Goal: Task Accomplishment & Management: Complete application form

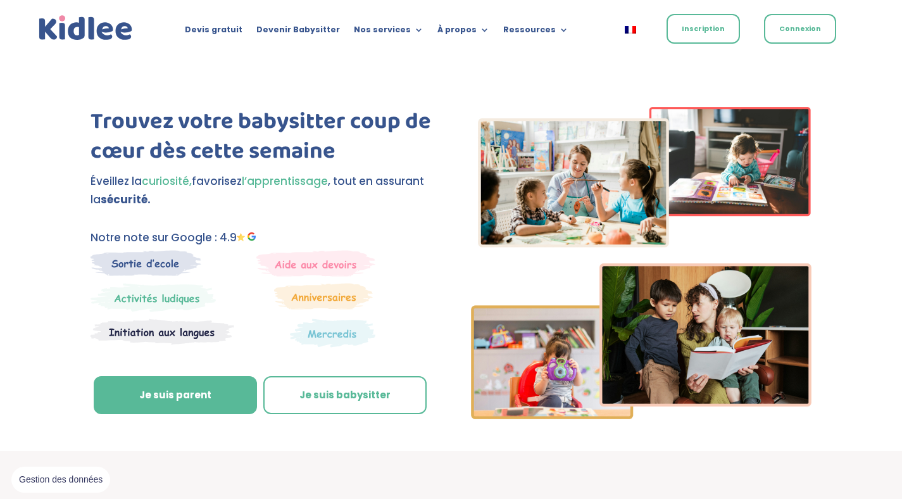
click at [706, 28] on link "Inscription" at bounding box center [702, 29] width 73 height 30
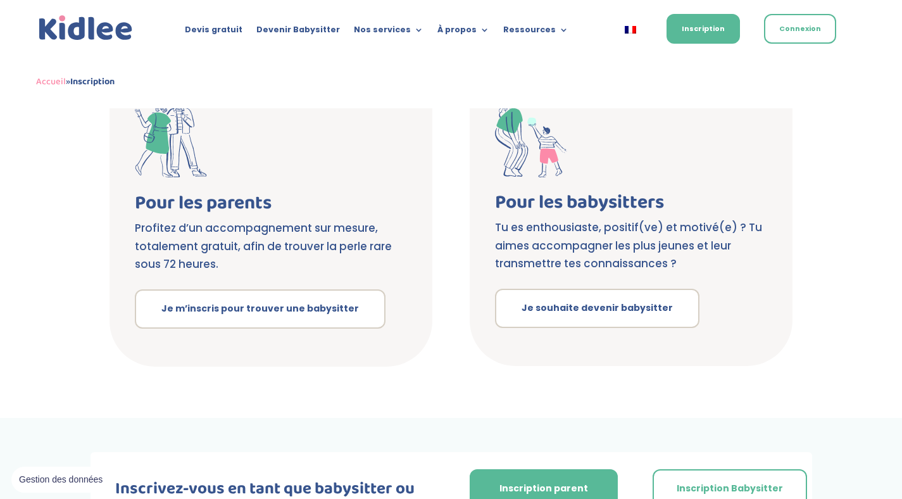
scroll to position [261, 0]
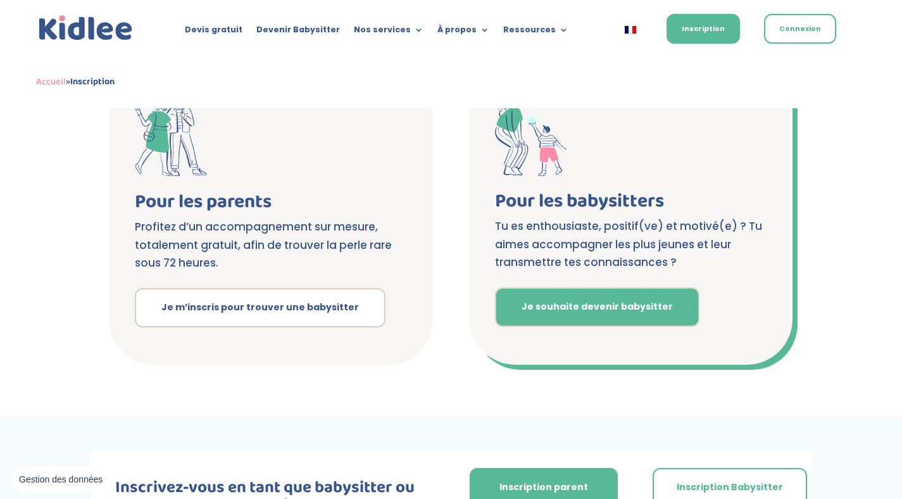
click at [545, 308] on link "Je souhaite devenir babysitter" at bounding box center [597, 306] width 204 height 39
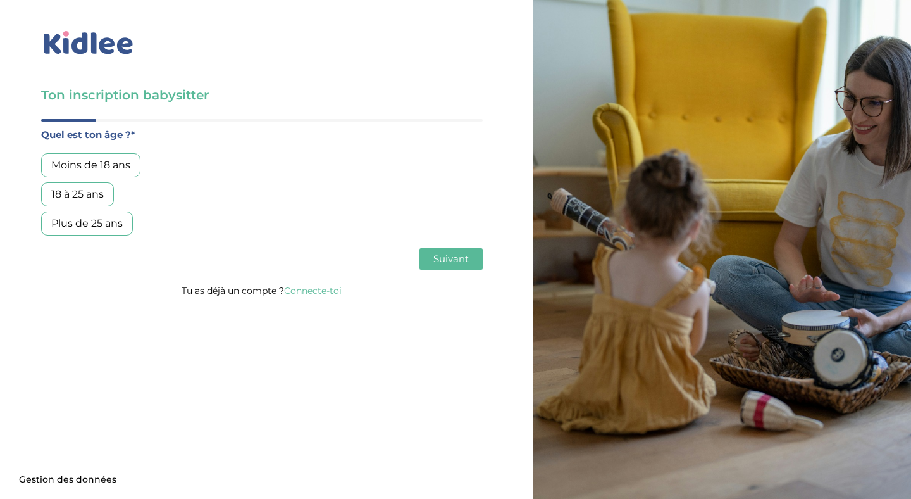
click at [90, 197] on div "18 à 25 ans" at bounding box center [77, 194] width 73 height 24
click at [450, 257] on span "Suivant" at bounding box center [450, 258] width 35 height 12
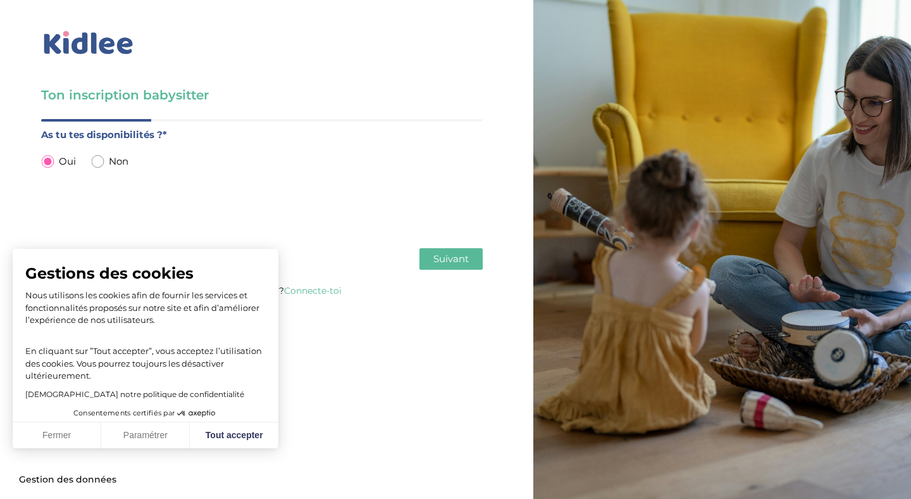
click at [446, 263] on span "Suivant" at bounding box center [450, 258] width 35 height 12
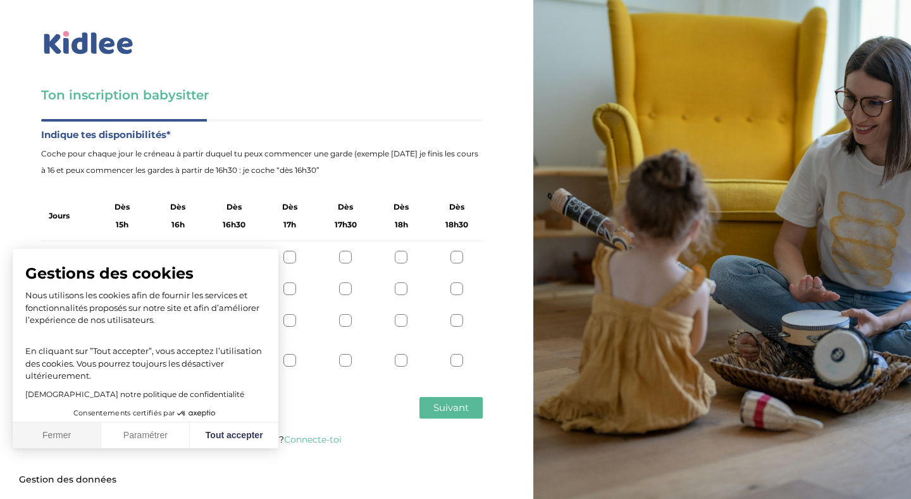
click at [63, 437] on button "Fermer" at bounding box center [57, 435] width 89 height 27
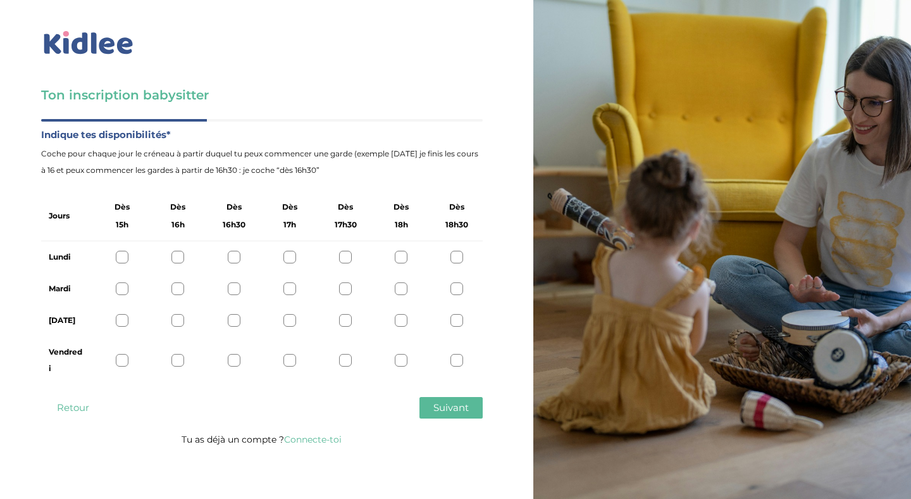
click at [290, 256] on div at bounding box center [289, 257] width 13 height 13
click at [343, 253] on div at bounding box center [345, 257] width 13 height 13
click at [289, 254] on div at bounding box center [289, 257] width 13 height 13
click at [290, 289] on div at bounding box center [289, 288] width 13 height 13
click at [121, 320] on div at bounding box center [122, 320] width 13 height 13
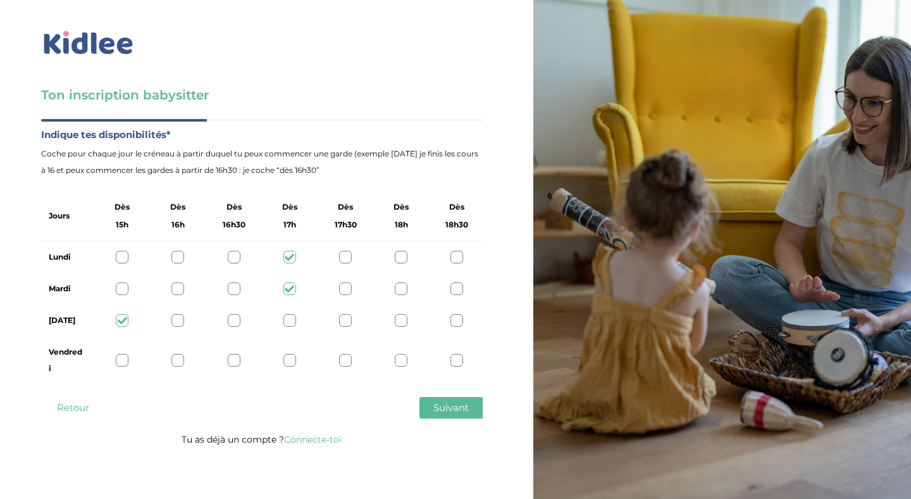
click at [121, 358] on div at bounding box center [122, 360] width 13 height 13
click at [459, 407] on span "Suivant" at bounding box center [450, 407] width 35 height 12
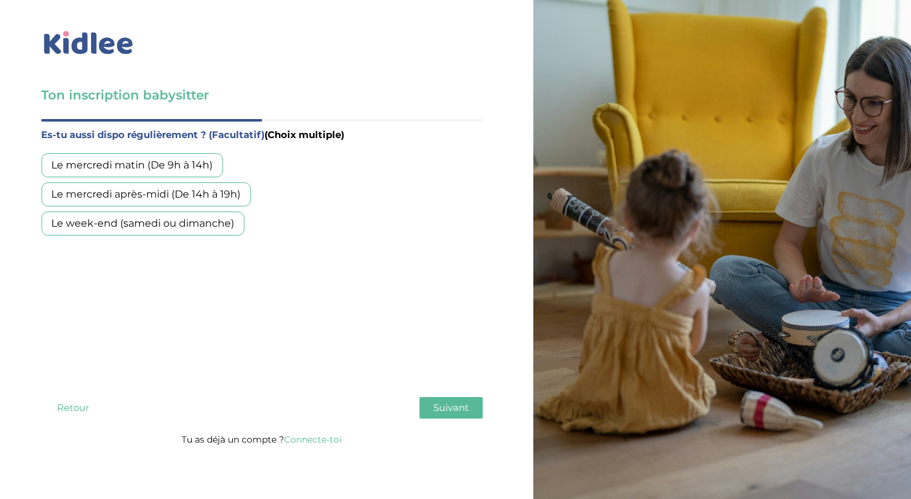
click at [156, 230] on div "Le week-end (samedi ou dimanche)" at bounding box center [142, 223] width 203 height 24
click at [441, 404] on span "Suivant" at bounding box center [450, 407] width 35 height 12
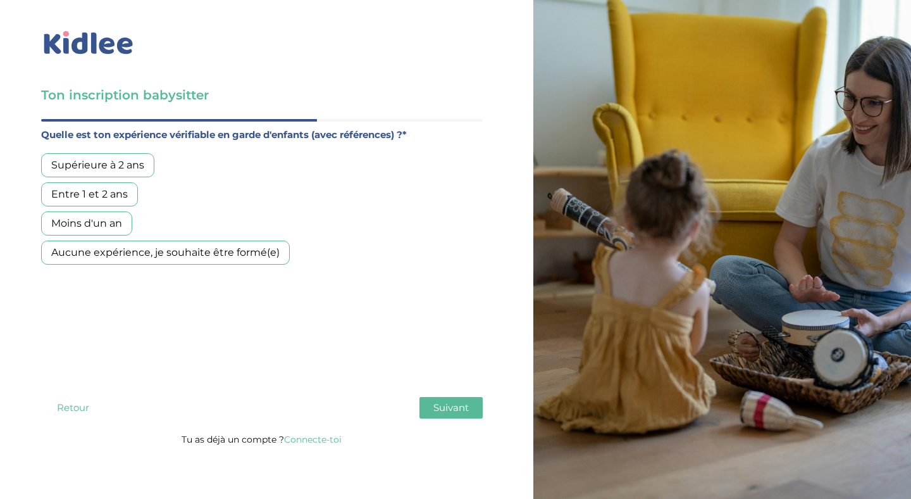
click at [122, 168] on div "Supérieure à 2 ans" at bounding box center [97, 165] width 113 height 24
click at [452, 414] on button "Suivant" at bounding box center [450, 408] width 63 height 22
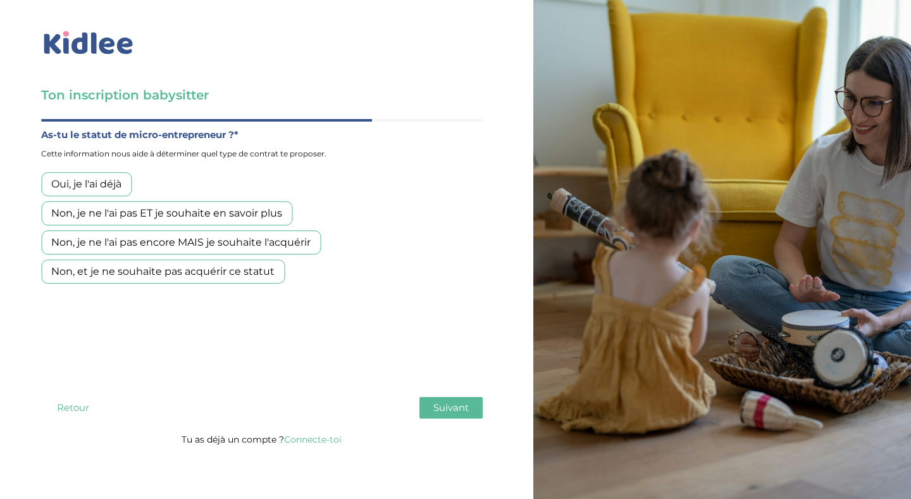
click at [118, 278] on div "Non, et je ne souhaite pas acquérir ce statut" at bounding box center [163, 271] width 244 height 24
click at [433, 410] on button "Suivant" at bounding box center [450, 408] width 63 height 22
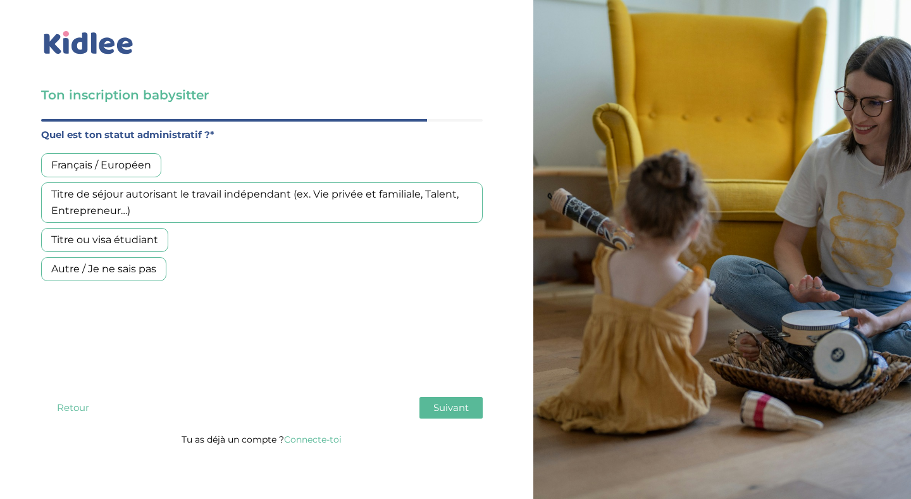
click at [143, 165] on div "Français / Européen" at bounding box center [101, 165] width 120 height 24
click at [444, 409] on span "Suivant" at bounding box center [450, 407] width 35 height 12
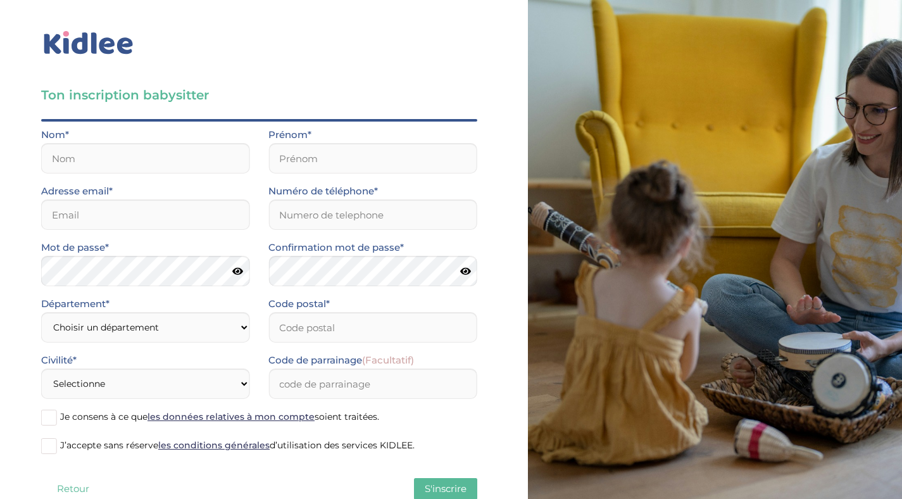
scroll to position [37, 0]
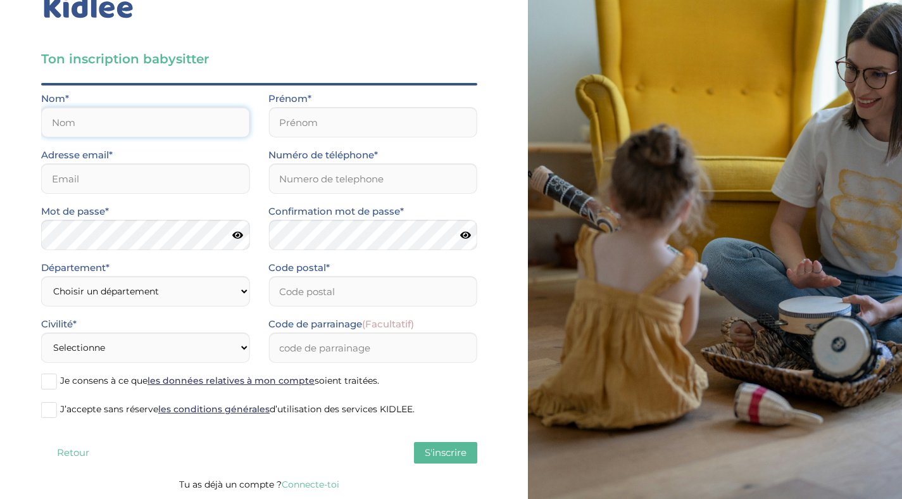
click at [103, 126] on input "text" at bounding box center [145, 122] width 208 height 30
type input "Jouvancy"
click at [290, 130] on input "text" at bounding box center [372, 122] width 208 height 30
type input "Margot"
click at [180, 170] on input "email" at bounding box center [145, 178] width 208 height 30
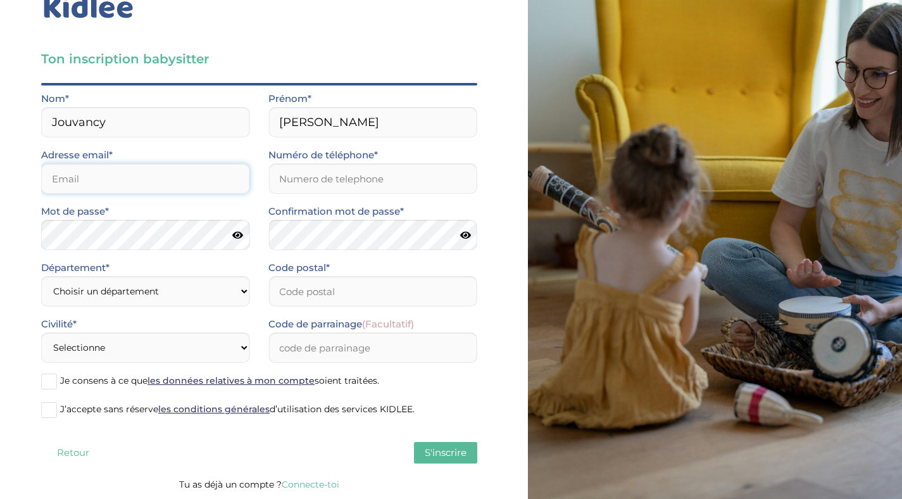
type input "margot.jl@orange.fr"
type input "92700"
click at [338, 182] on input "Numéro de téléphone*" at bounding box center [372, 178] width 208 height 30
type input "0788979038"
select select "0"
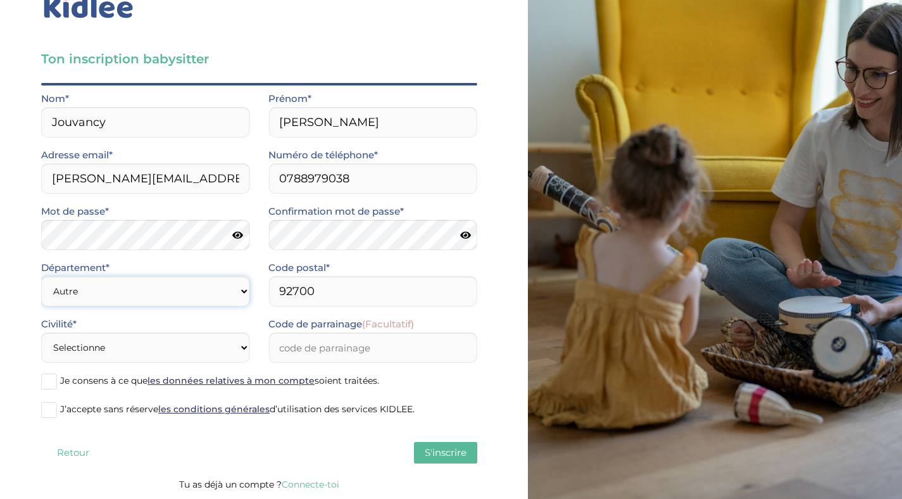
click option "Autre" at bounding box center [0, 0] width 0 height 0
select select "1"
click option "Mme" at bounding box center [0, 0] width 0 height 0
drag, startPoint x: 50, startPoint y: 378, endPoint x: 51, endPoint y: 385, distance: 7.0
click at [50, 378] on span at bounding box center [49, 381] width 16 height 16
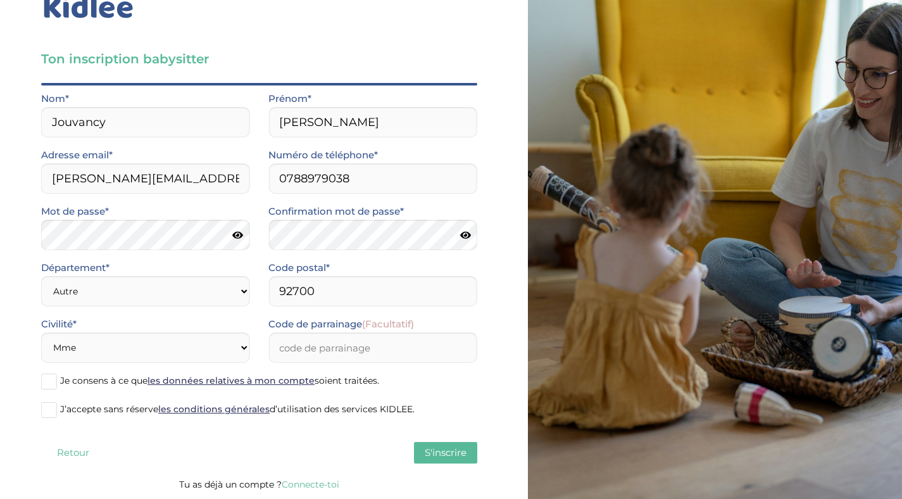
click at [0, 0] on input "Je consens à ce que les données relatives à mon compte soient traitées." at bounding box center [0, 0] width 0 height 0
click at [49, 414] on span at bounding box center [49, 410] width 16 height 16
click at [0, 0] on input "J’accepte sans réserve les conditions générales d’utilisation des services KIDL…" at bounding box center [0, 0] width 0 height 0
click at [436, 449] on span "S'inscrire" at bounding box center [446, 452] width 42 height 12
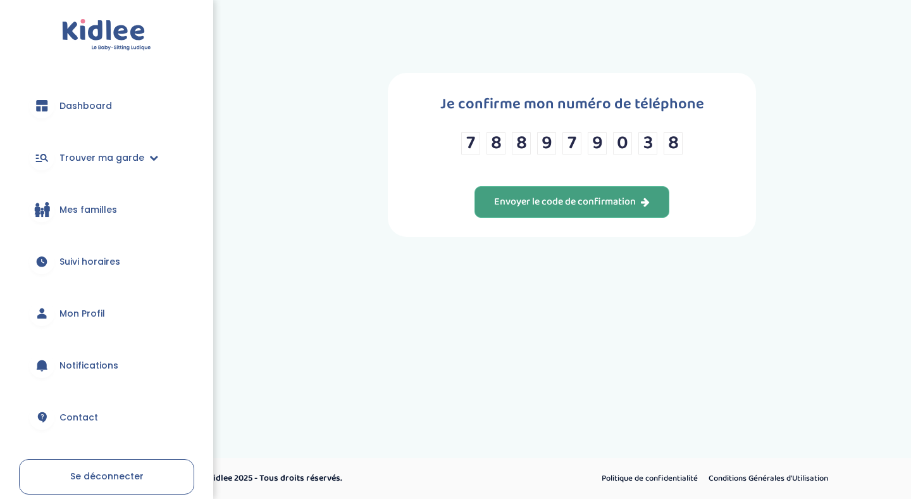
click at [586, 209] on div "Envoyer le code de confirmation" at bounding box center [572, 202] width 156 height 15
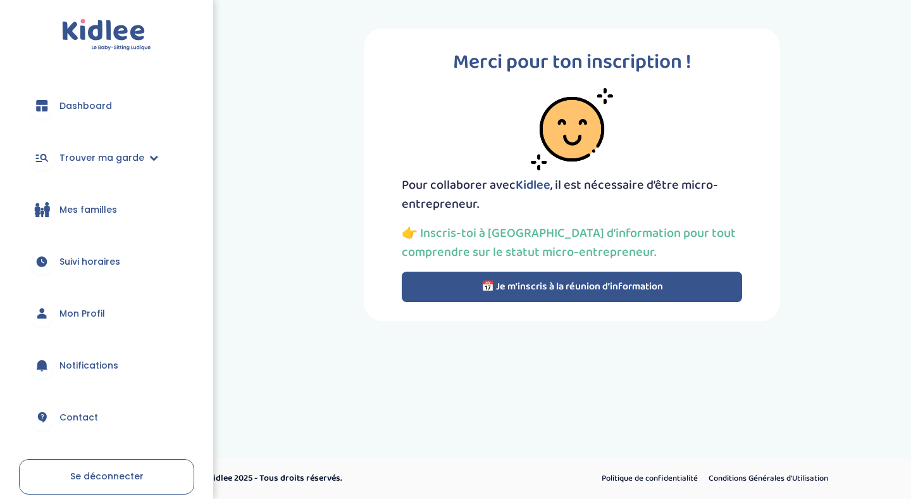
click at [555, 250] on p "👉 Inscris-toi à [GEOGRAPHIC_DATA] d’information pour tout comprendre sur le sta…" at bounding box center [572, 242] width 340 height 38
click at [531, 288] on button "📅 Je m’inscris à la réunion d’information" at bounding box center [572, 286] width 340 height 30
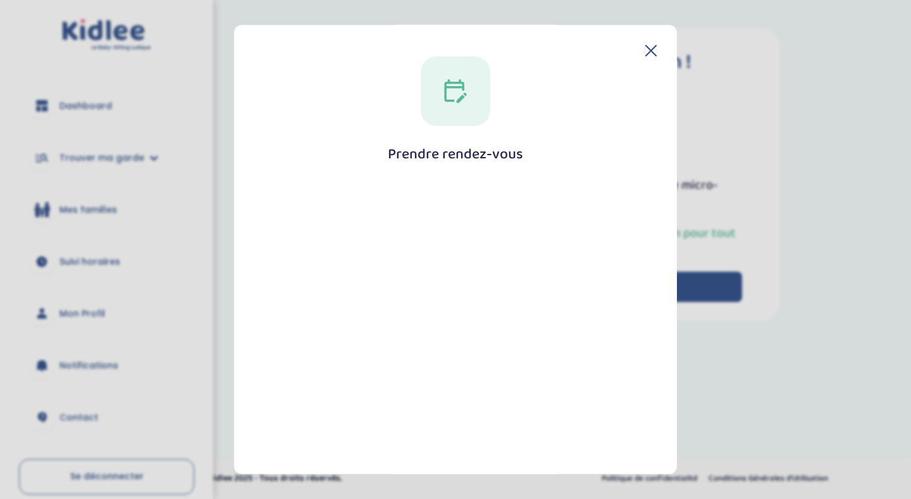
drag, startPoint x: 571, startPoint y: 64, endPoint x: 571, endPoint y: 26, distance: 38.0
click at [571, 26] on div "Prendre rendez-vous Fermer" at bounding box center [455, 249] width 443 height 449
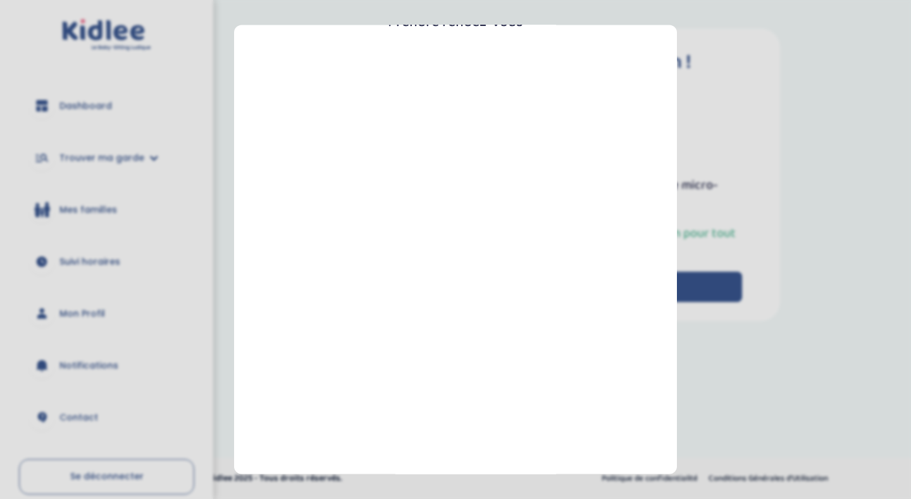
scroll to position [130, 0]
click at [735, 231] on section "Prendre rendez-vous Fermer" at bounding box center [455, 249] width 911 height 499
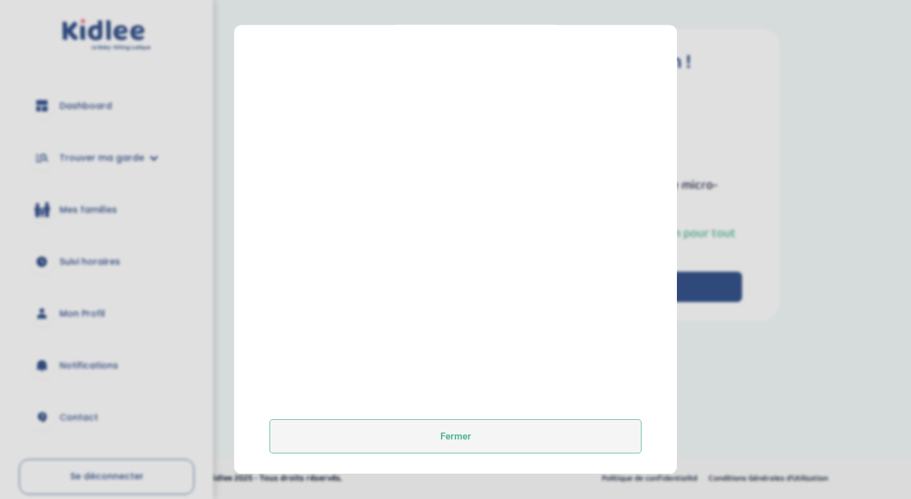
click at [360, 435] on button "Fermer" at bounding box center [456, 436] width 372 height 34
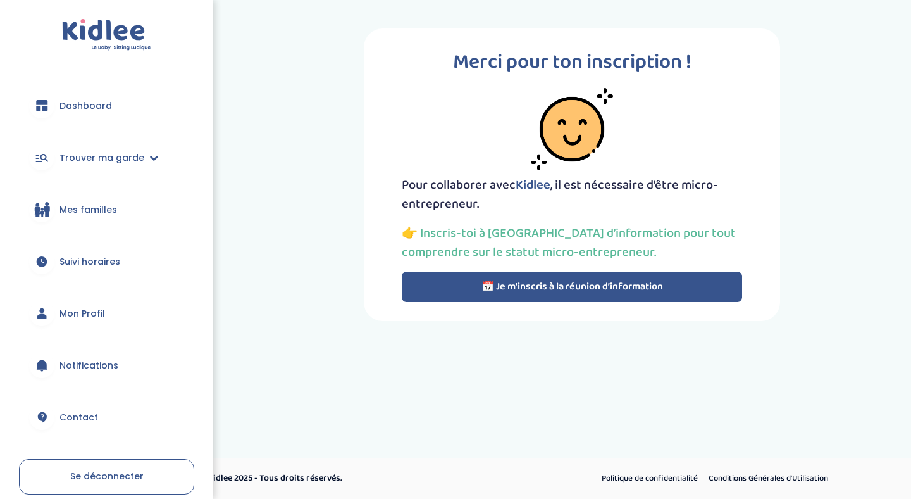
click at [66, 204] on span "Mes familles" at bounding box center [88, 209] width 58 height 13
click at [73, 220] on link "Mes familles" at bounding box center [106, 210] width 175 height 46
click at [74, 262] on span "Suivi horaires" at bounding box center [89, 261] width 61 height 13
click at [69, 370] on span "Notifications" at bounding box center [88, 365] width 59 height 13
click at [94, 418] on span "Contact" at bounding box center [78, 417] width 39 height 13
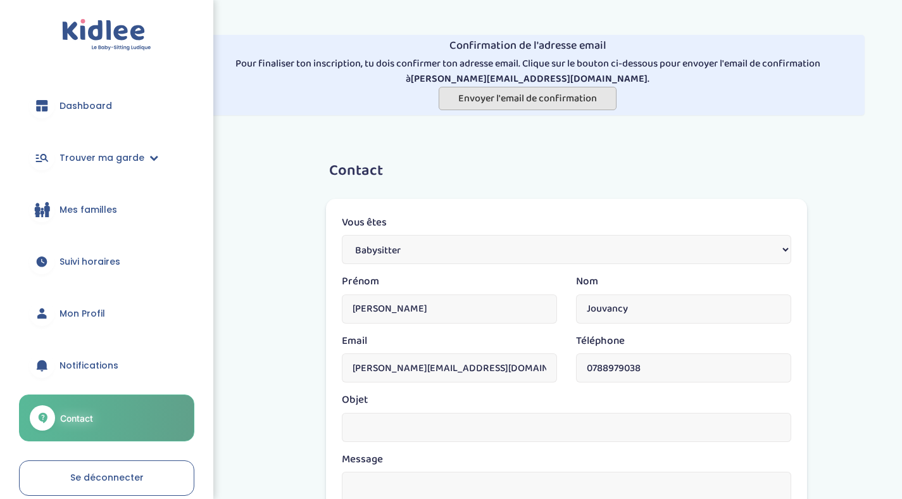
click at [526, 97] on span "Envoyer l'email de confirmation" at bounding box center [527, 98] width 139 height 16
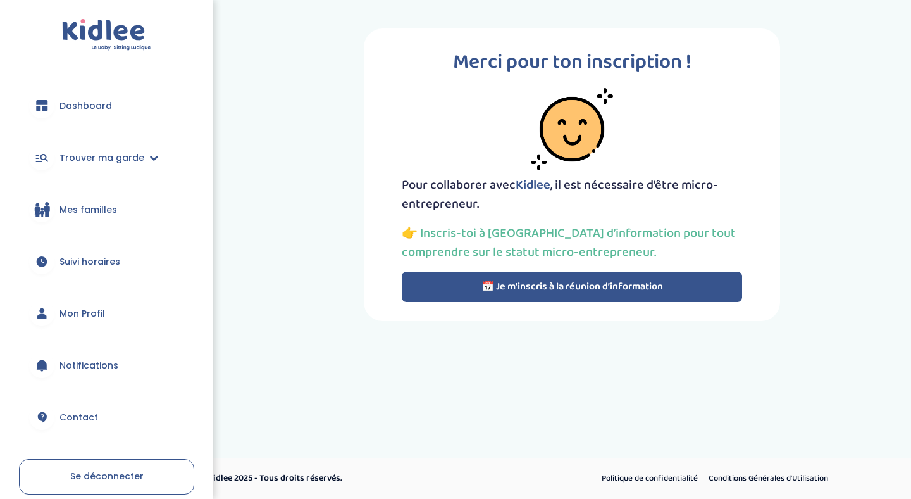
click at [87, 109] on span "Dashboard" at bounding box center [85, 105] width 53 height 13
click at [121, 164] on span "Trouver ma garde" at bounding box center [101, 157] width 85 height 13
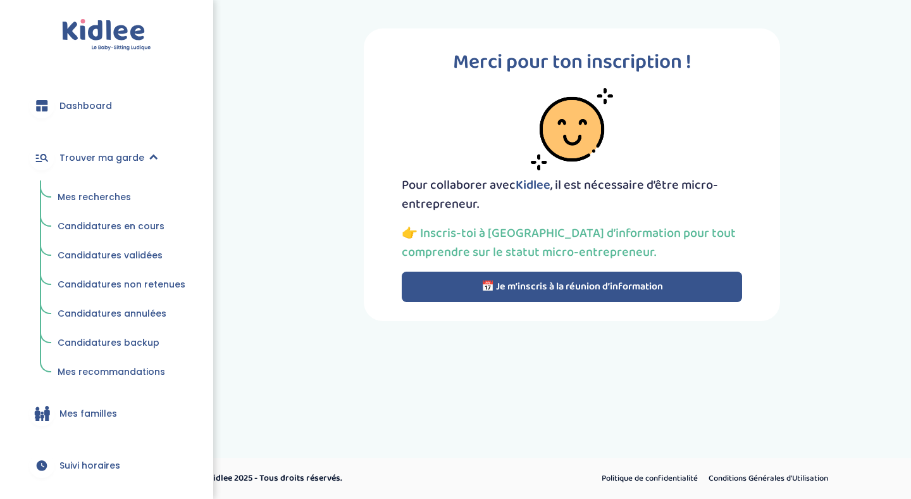
click at [106, 198] on span "Mes recherches" at bounding box center [94, 196] width 73 height 13
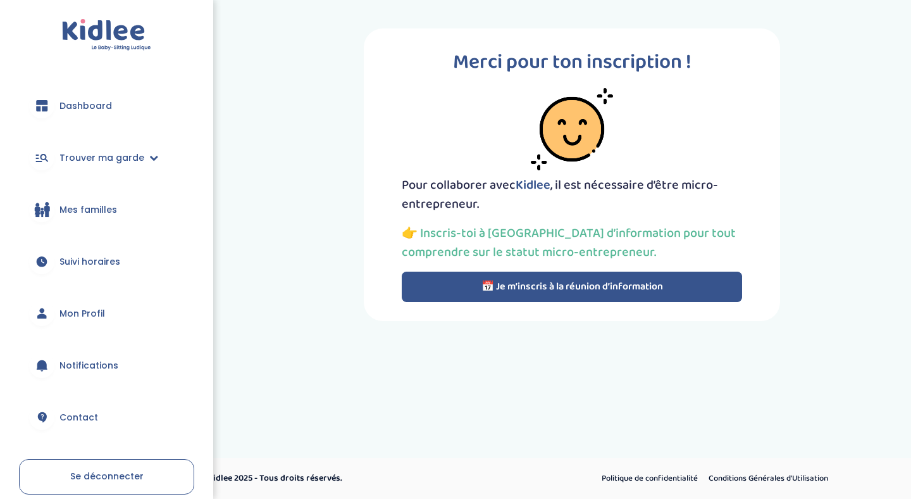
click at [445, 252] on p "👉 Inscris-toi à [GEOGRAPHIC_DATA] d’information pour tout comprendre sur le sta…" at bounding box center [572, 242] width 340 height 38
click at [452, 259] on p "👉 Inscris-toi à [GEOGRAPHIC_DATA] d’information pour tout comprendre sur le sta…" at bounding box center [572, 242] width 340 height 38
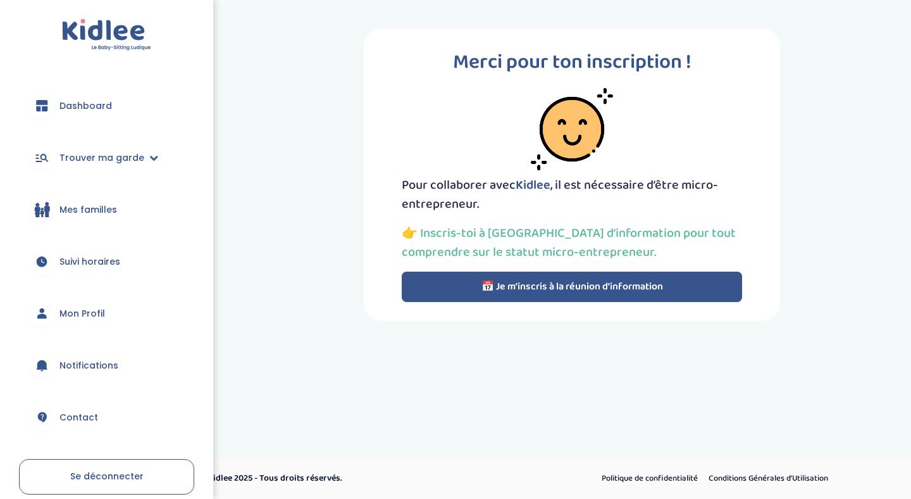
click at [104, 485] on link "Se déconnecter" at bounding box center [106, 476] width 175 height 35
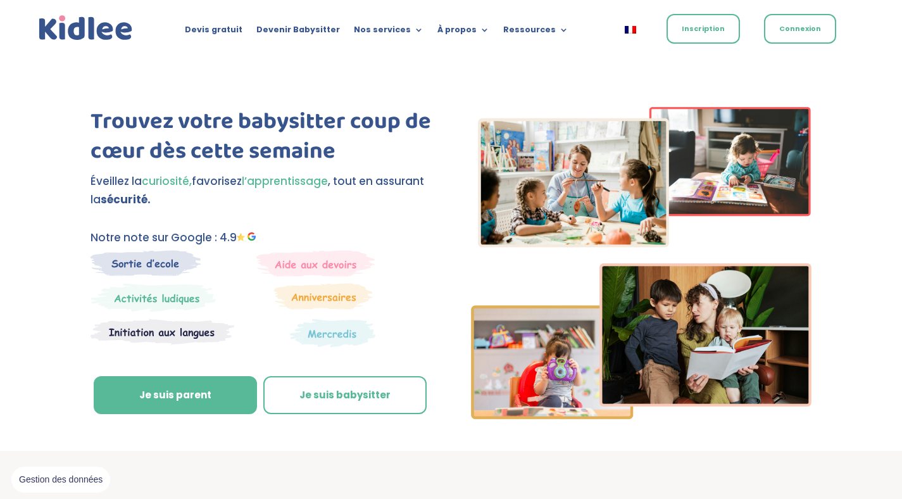
click at [717, 27] on link "Inscription" at bounding box center [702, 29] width 73 height 30
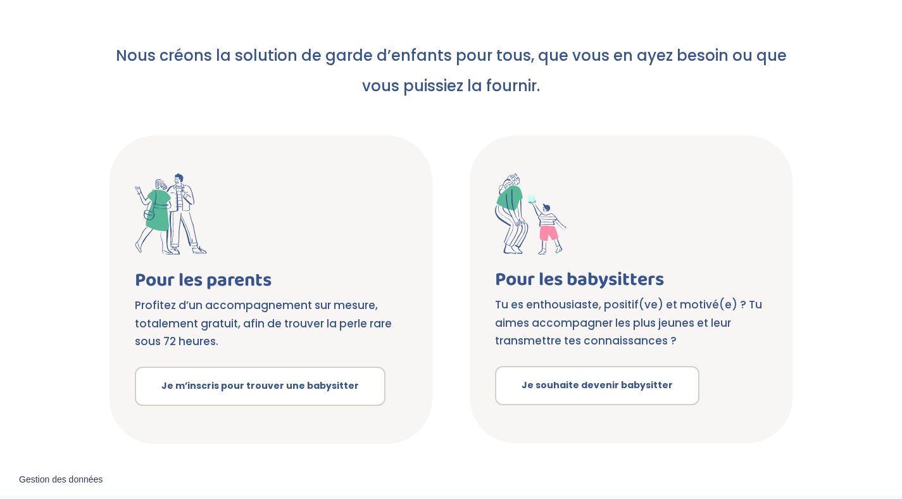
scroll to position [182, 0]
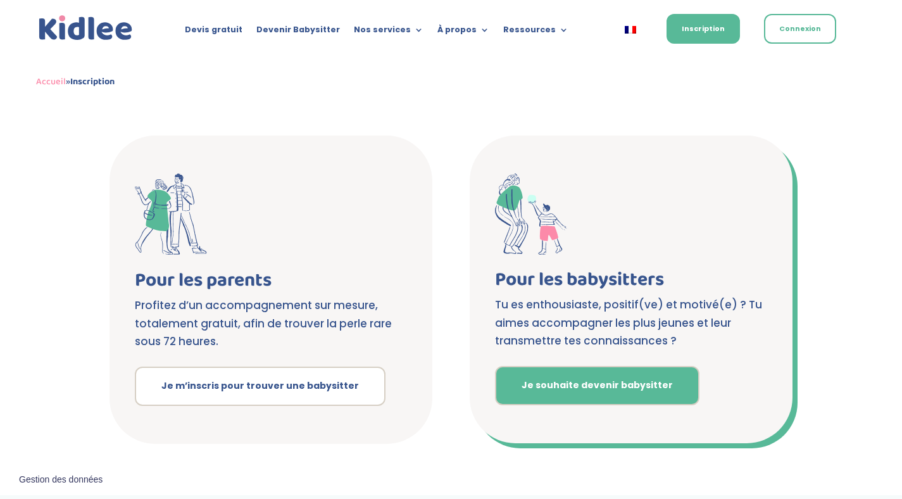
click at [544, 385] on link "Je souhaite devenir babysitter" at bounding box center [597, 385] width 204 height 39
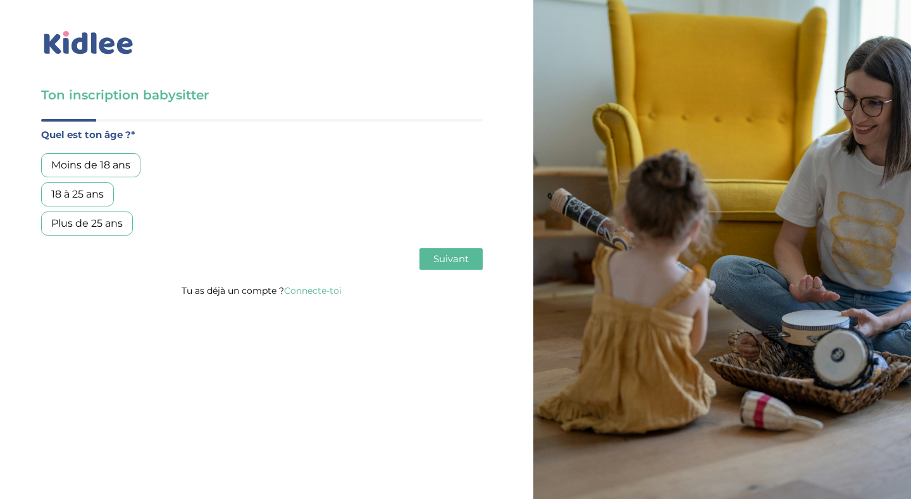
click at [107, 197] on div "18 à 25 ans" at bounding box center [77, 194] width 73 height 24
click at [421, 263] on button "Suivant" at bounding box center [450, 259] width 63 height 22
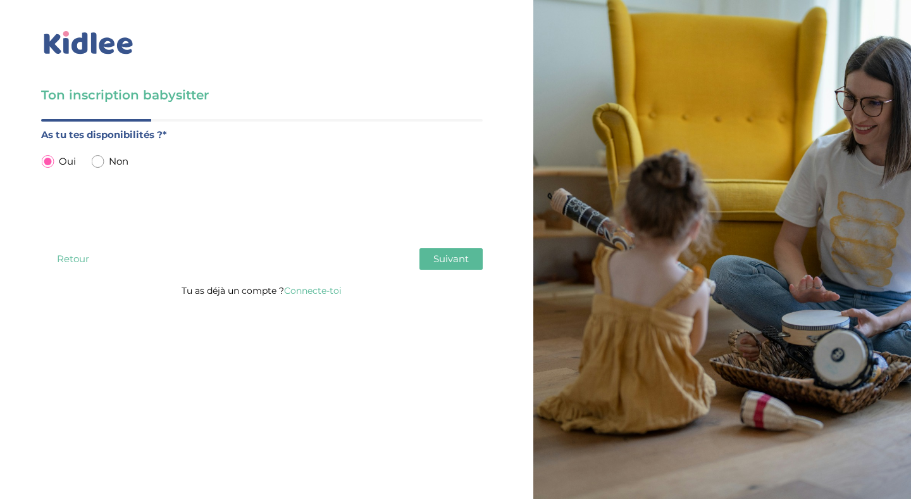
click at [462, 264] on span "Suivant" at bounding box center [450, 258] width 35 height 12
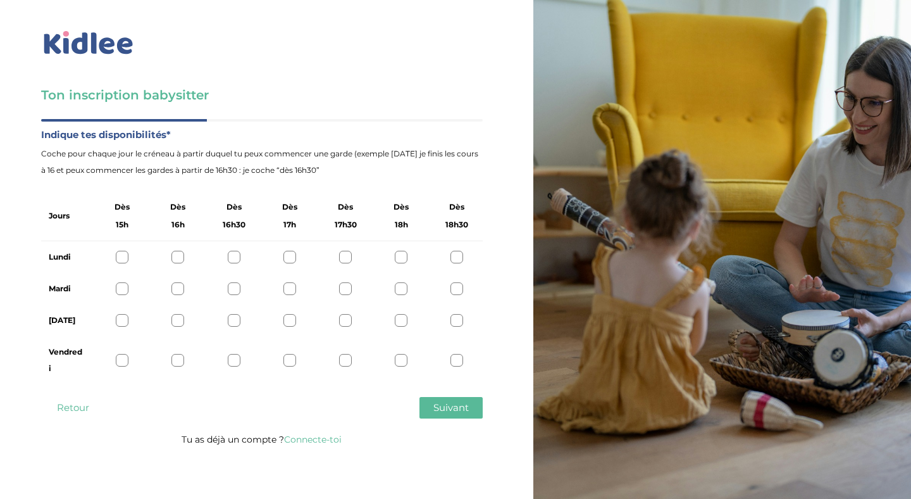
click at [292, 252] on div at bounding box center [289, 257] width 13 height 13
click at [285, 287] on div at bounding box center [289, 288] width 13 height 13
click at [121, 321] on div at bounding box center [122, 320] width 13 height 13
click at [121, 359] on div at bounding box center [122, 360] width 13 height 13
click at [452, 404] on span "Suivant" at bounding box center [450, 407] width 35 height 12
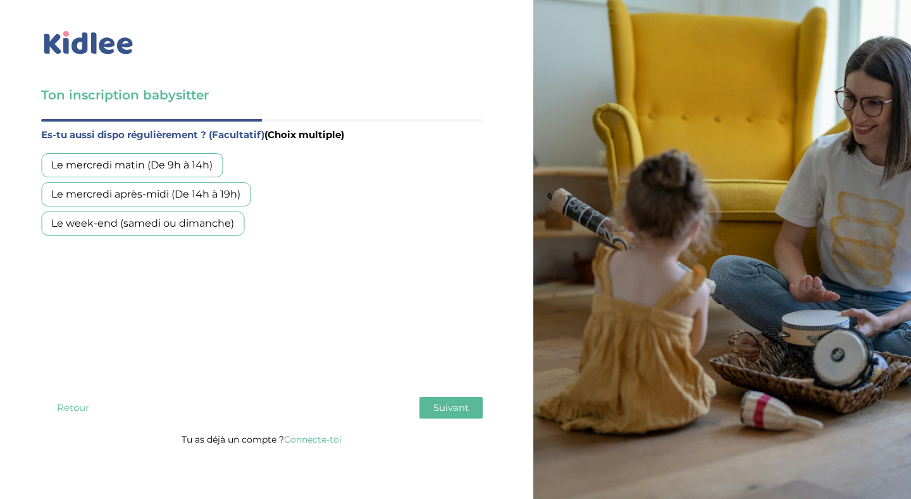
click at [183, 221] on div "Le week-end (samedi ou dimanche)" at bounding box center [142, 223] width 203 height 24
click at [447, 409] on span "Suivant" at bounding box center [450, 407] width 35 height 12
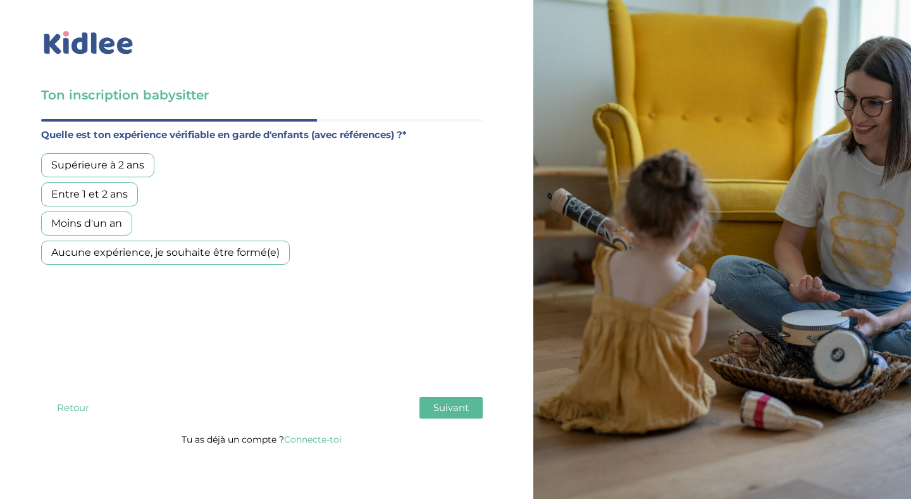
click at [117, 165] on div "Supérieure à 2 ans" at bounding box center [97, 165] width 113 height 24
click at [437, 413] on span "Suivant" at bounding box center [450, 407] width 35 height 12
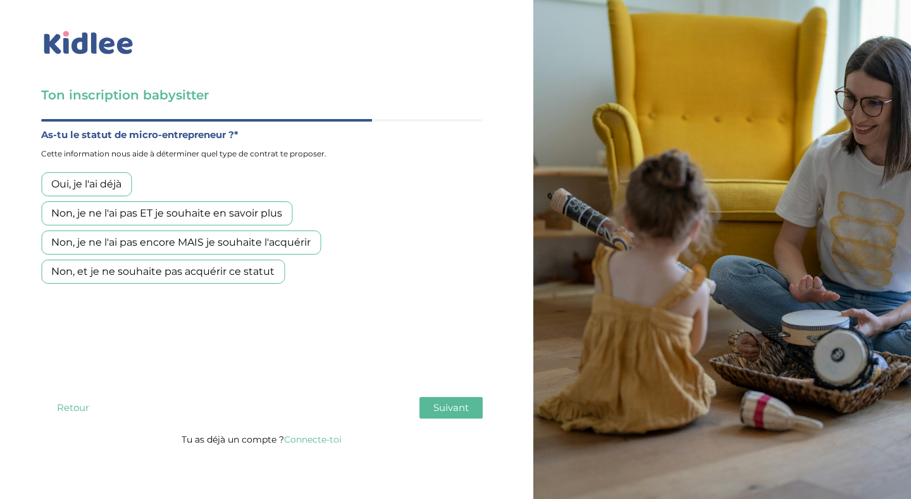
click at [93, 185] on div "Oui, je l'ai déjà" at bounding box center [86, 184] width 90 height 24
click at [433, 409] on button "Suivant" at bounding box center [450, 408] width 63 height 22
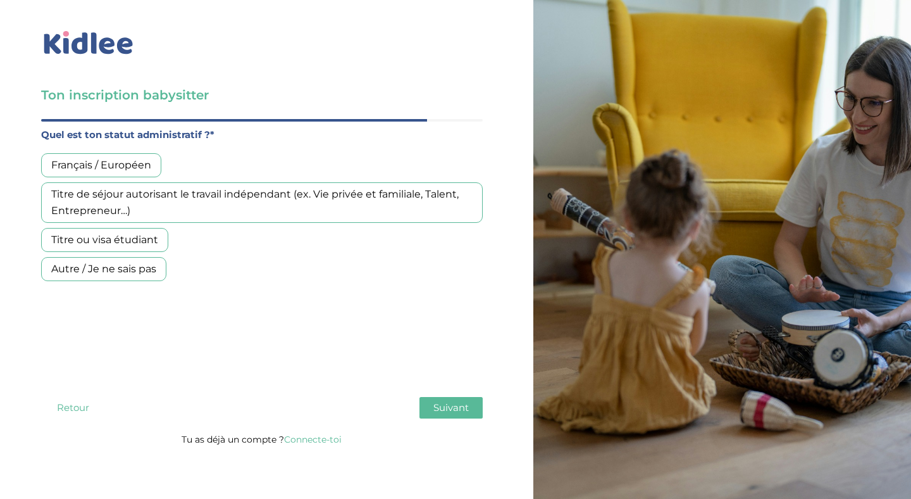
click at [139, 170] on div "Français / Européen" at bounding box center [101, 165] width 120 height 24
click at [442, 404] on span "Suivant" at bounding box center [450, 407] width 35 height 12
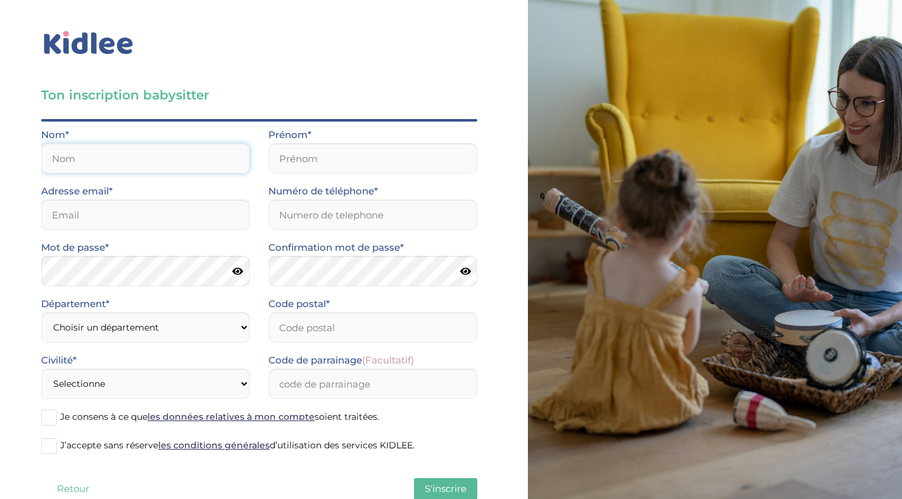
click at [190, 161] on input "text" at bounding box center [145, 158] width 208 height 30
type input "M"
type input "JOUVANCY"
click at [331, 158] on input "text" at bounding box center [372, 158] width 208 height 30
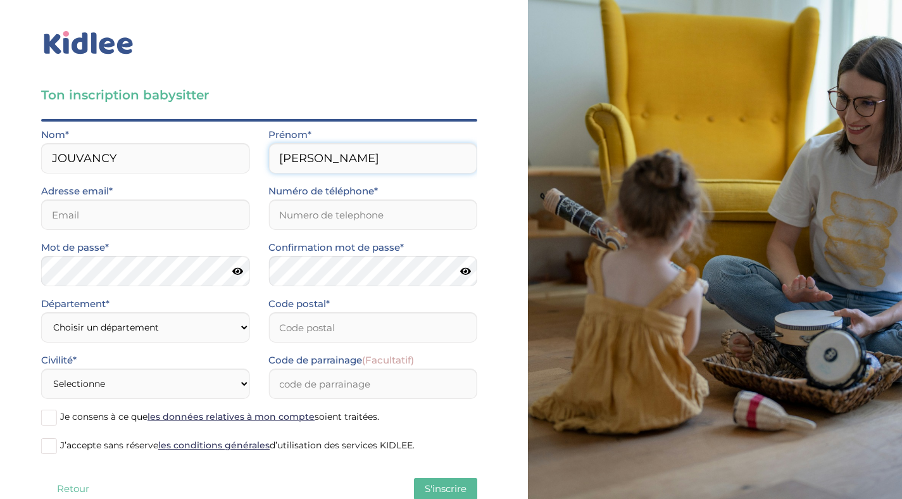
type input "margot"
click at [198, 211] on input "email" at bounding box center [145, 214] width 208 height 30
type input "margot.jl@orange.fr"
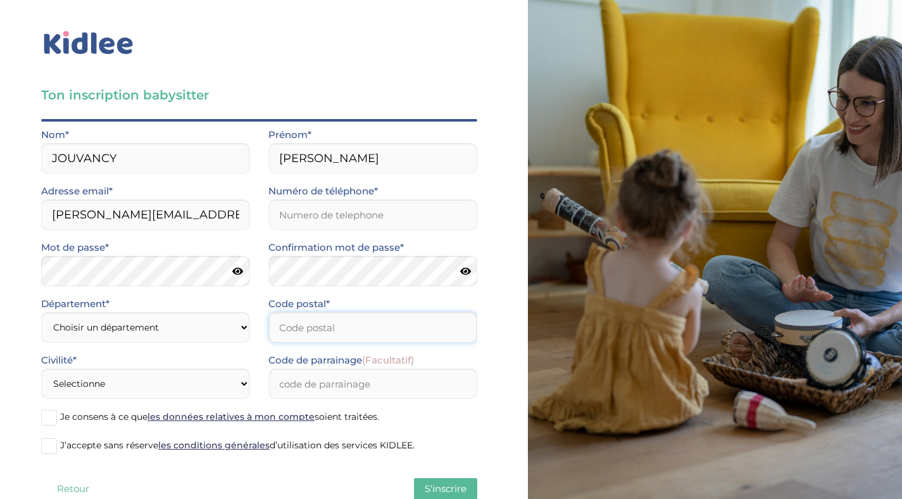
type input "92700"
click at [351, 221] on input "Numéro de téléphone*" at bounding box center [372, 214] width 208 height 30
type input "0788979038"
click at [360, 337] on input "92700" at bounding box center [372, 327] width 208 height 30
type input "9"
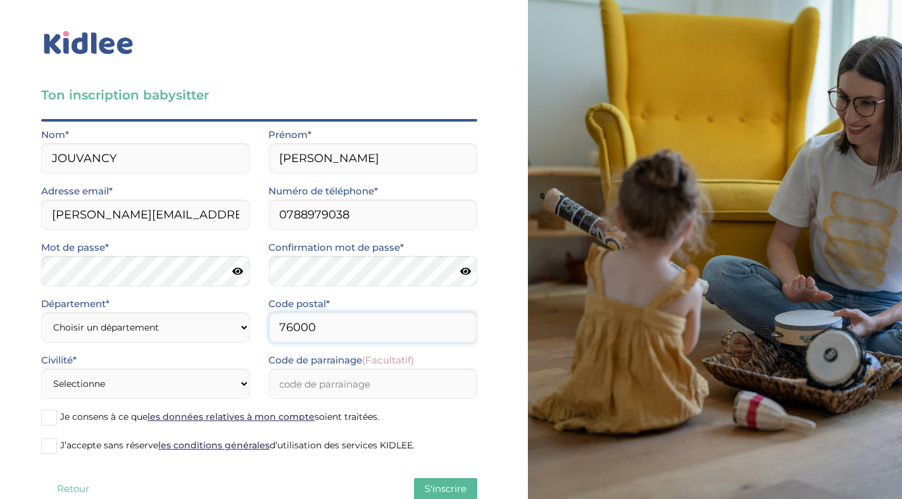
type input "76000"
select select "0"
click option "Autre" at bounding box center [0, 0] width 0 height 0
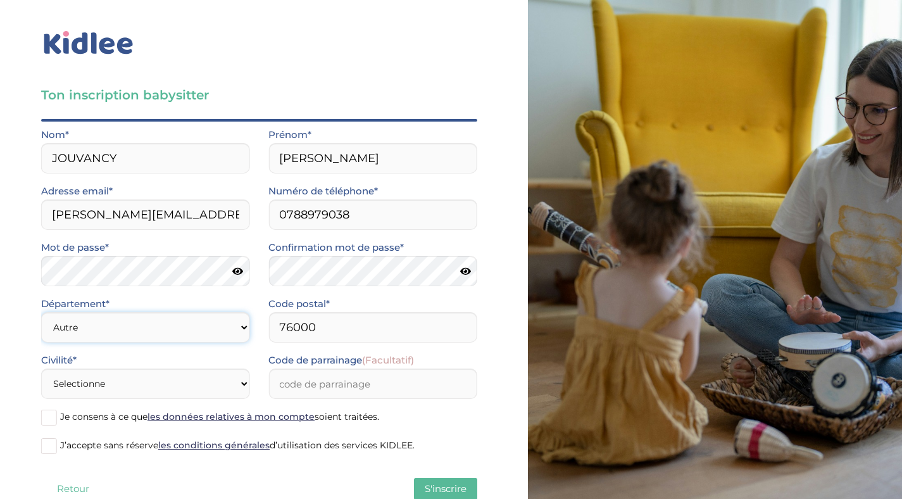
scroll to position [37, 0]
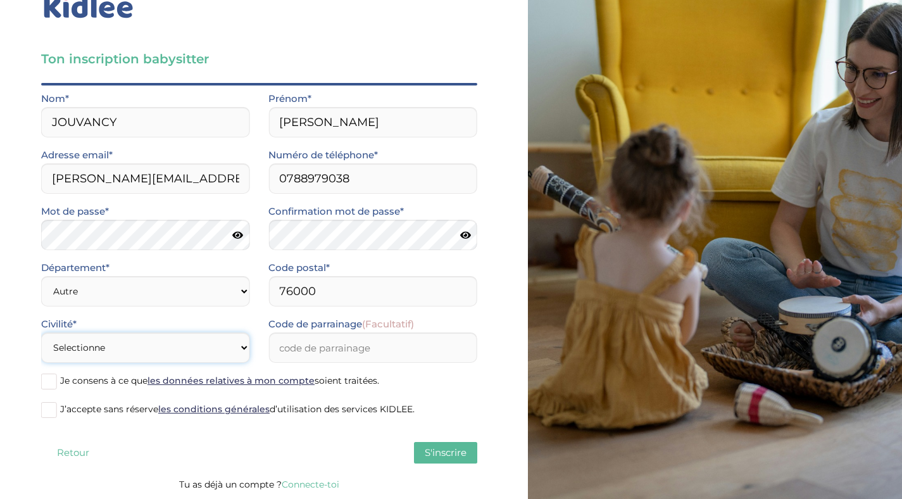
select select "1"
click option "Mme" at bounding box center [0, 0] width 0 height 0
drag, startPoint x: 196, startPoint y: 178, endPoint x: 14, endPoint y: 174, distance: 181.6
click at [41, 174] on input "margot.jl@orange.fr" at bounding box center [145, 178] width 208 height 30
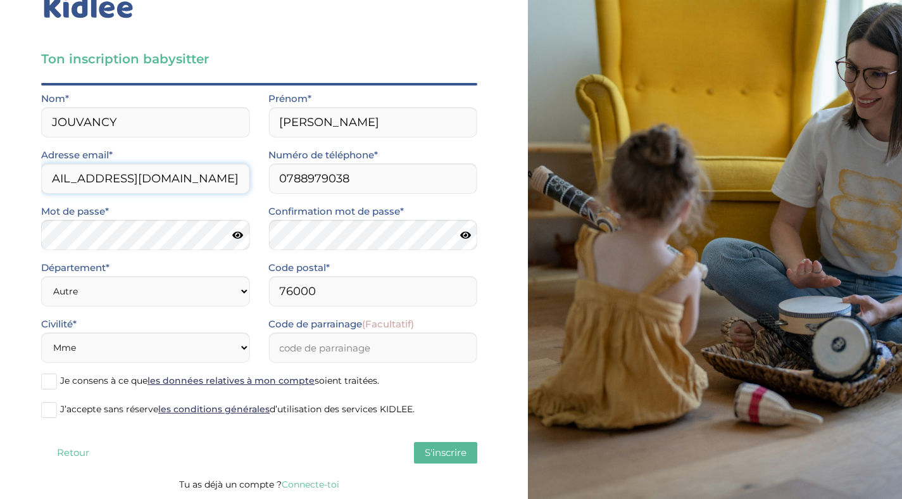
type input "[EMAIL_ADDRESS][DOMAIN_NAME]"
click at [47, 377] on span at bounding box center [49, 381] width 16 height 16
click at [0, 0] on input "Je consens à ce que les données relatives à mon compte soient traitées." at bounding box center [0, 0] width 0 height 0
click at [47, 410] on span at bounding box center [49, 410] width 16 height 16
click at [0, 0] on input "J’accepte sans réserve les conditions générales d’utilisation des services KIDL…" at bounding box center [0, 0] width 0 height 0
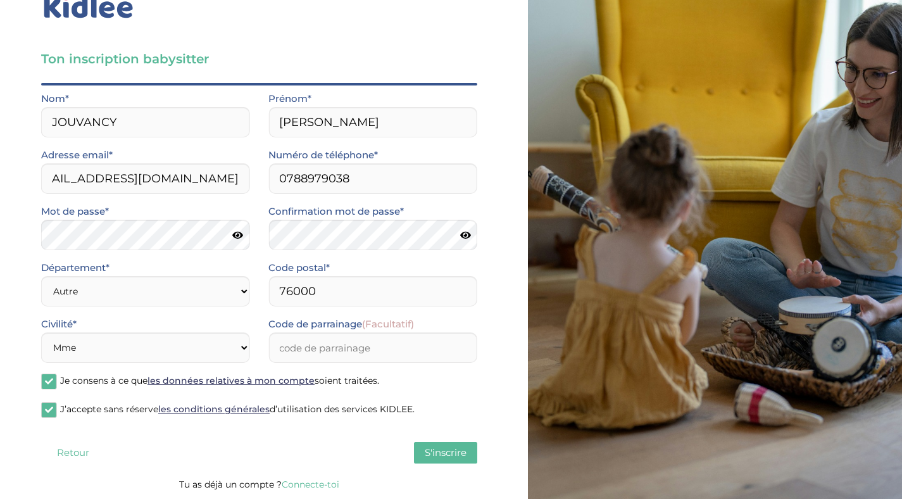
click at [430, 454] on span "S'inscrire" at bounding box center [446, 452] width 42 height 12
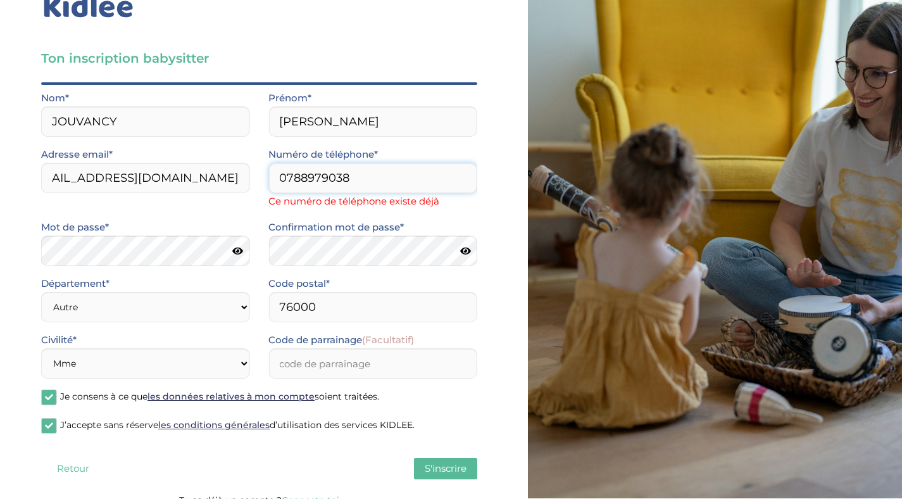
drag, startPoint x: 351, startPoint y: 180, endPoint x: 255, endPoint y: 162, distance: 97.8
click at [268, 163] on input "0788979038" at bounding box center [372, 178] width 208 height 30
drag, startPoint x: 354, startPoint y: 178, endPoint x: 251, endPoint y: 178, distance: 103.1
click at [268, 178] on input "0788979038" at bounding box center [372, 178] width 208 height 30
type input "0686712963"
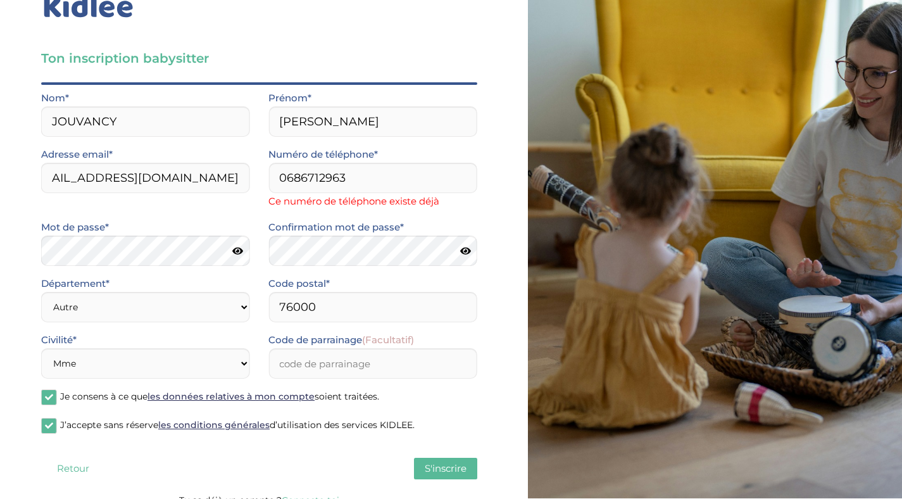
click at [435, 475] on div "Quel est ton âge ?* Moins de 18 ans 18 à 25 ans Plus de 25 ans As tu tes dispon…" at bounding box center [259, 286] width 436 height 409
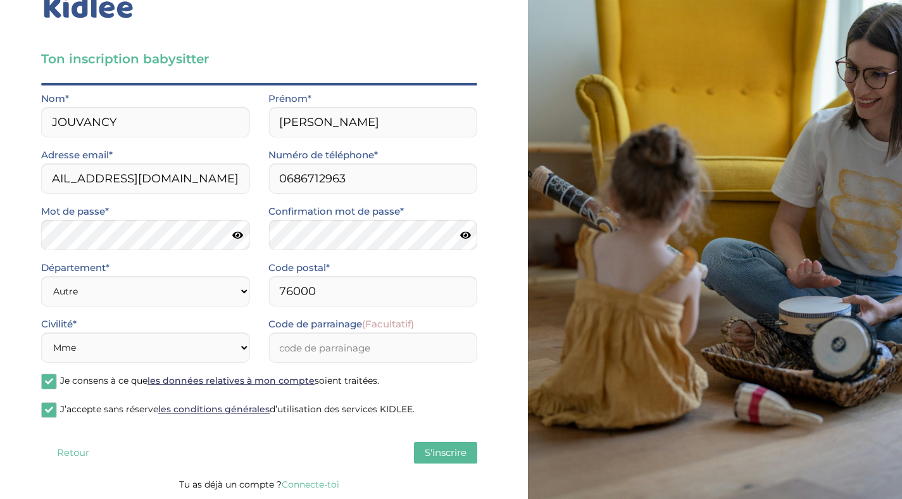
click at [450, 449] on span "S'inscrire" at bounding box center [446, 452] width 42 height 12
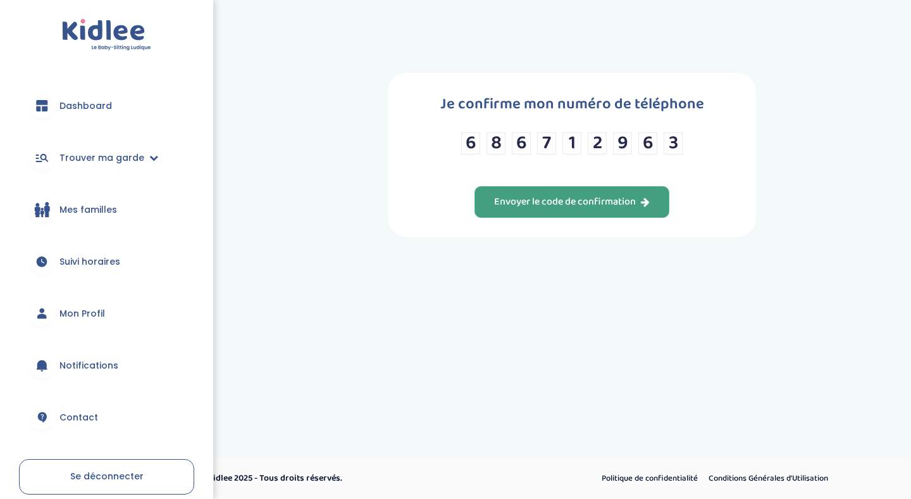
click at [546, 209] on div "Envoyer le code de confirmation" at bounding box center [572, 202] width 156 height 15
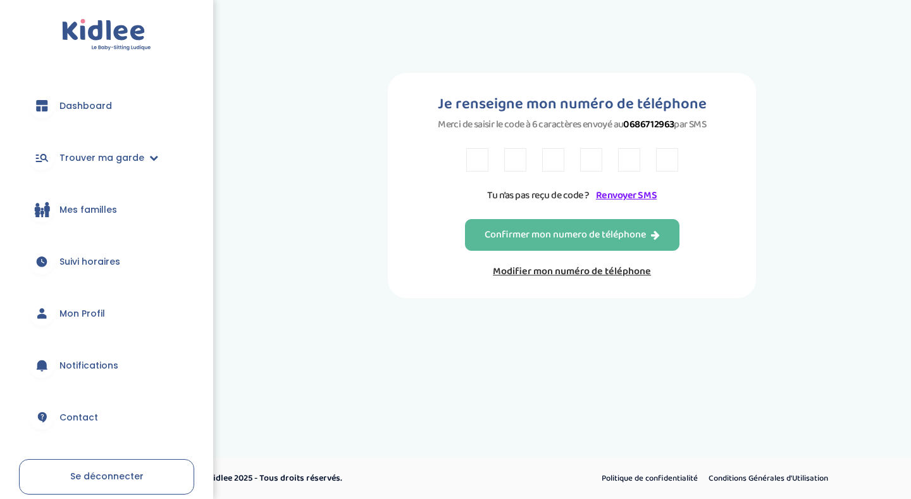
click at [472, 165] on input "text" at bounding box center [477, 159] width 22 height 23
click at [477, 164] on input "text" at bounding box center [477, 159] width 22 height 23
type input "9"
type input "F"
type input "t"
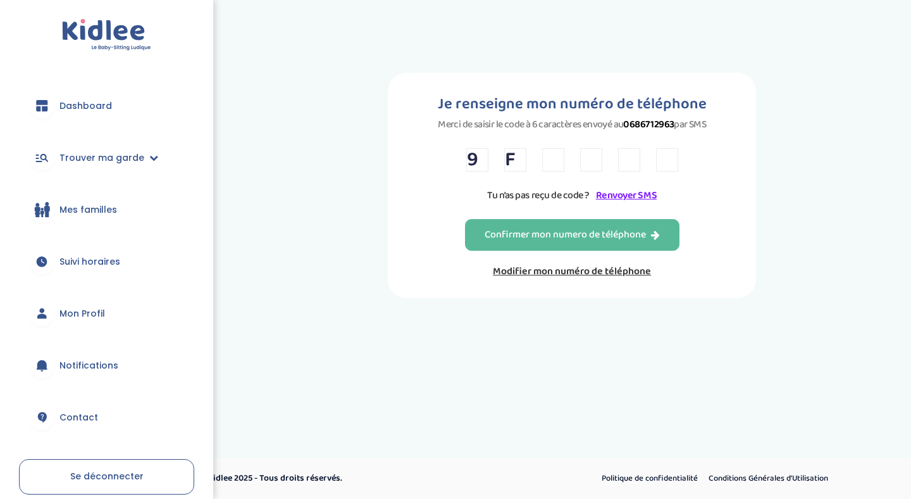
type input "T"
type input "3"
type input "2"
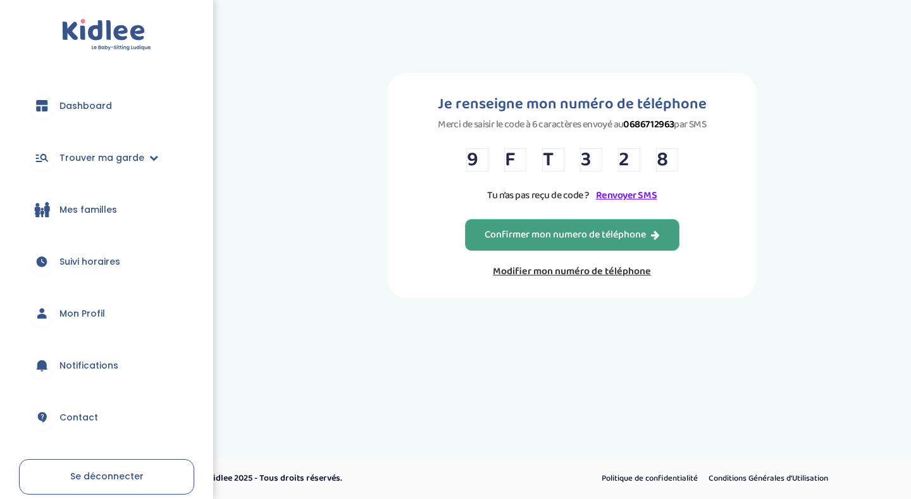
type input "8"
click at [516, 242] on div "Confirmer mon numero de téléphone" at bounding box center [572, 235] width 175 height 15
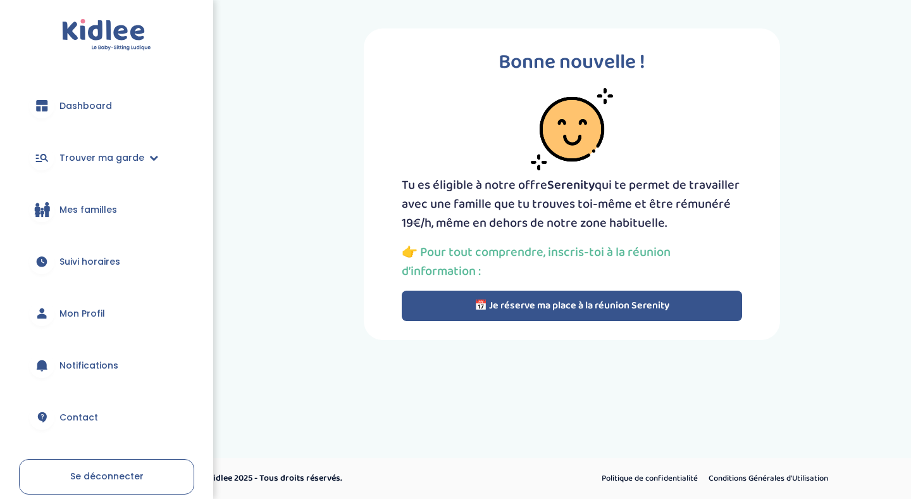
click at [506, 307] on button "📅 Je réserve ma place à la réunion Serenity" at bounding box center [572, 305] width 340 height 30
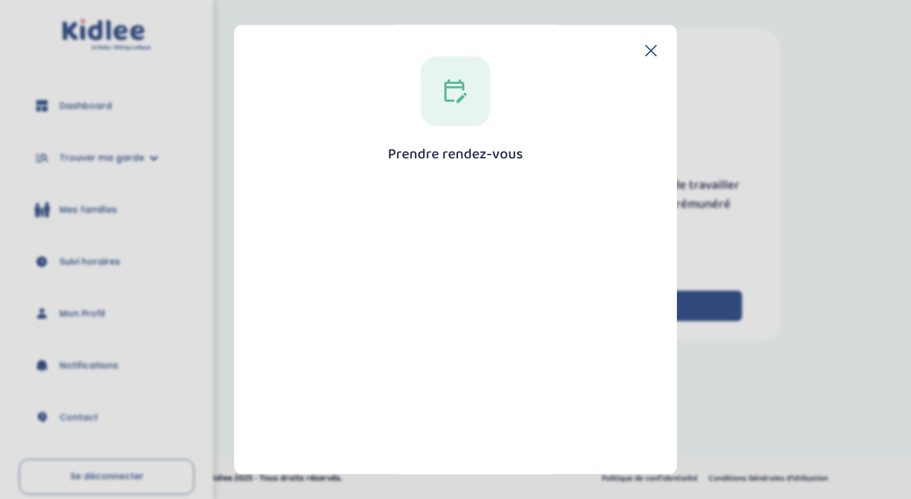
click at [646, 54] on icon at bounding box center [650, 50] width 11 height 11
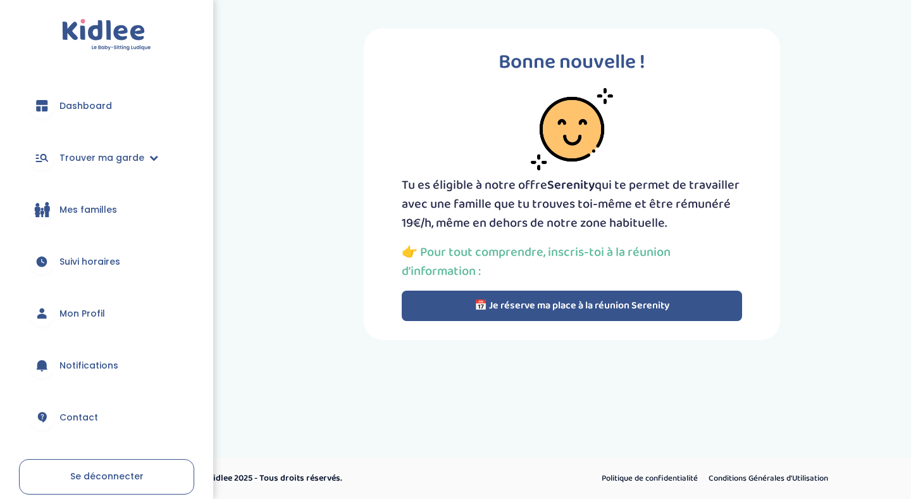
click at [77, 211] on span "Mes familles" at bounding box center [88, 209] width 58 height 13
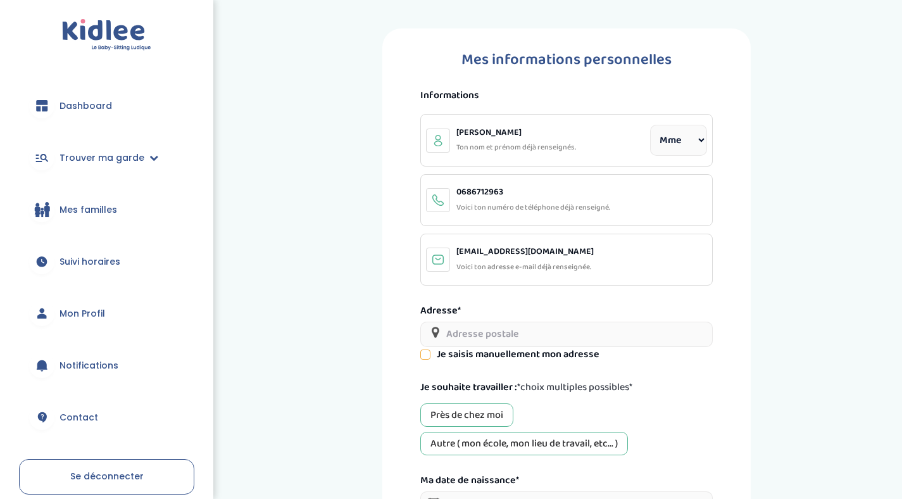
select select "1"
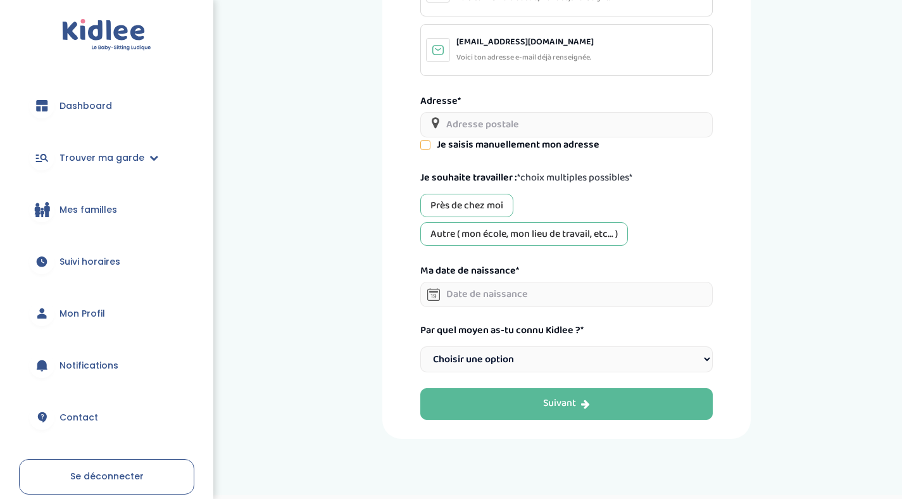
scroll to position [215, 0]
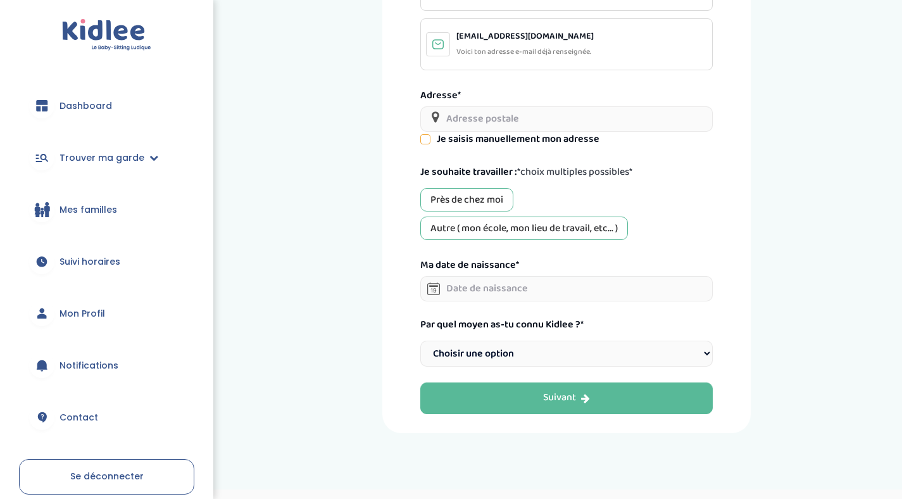
click at [517, 296] on input "text" at bounding box center [566, 288] width 292 height 25
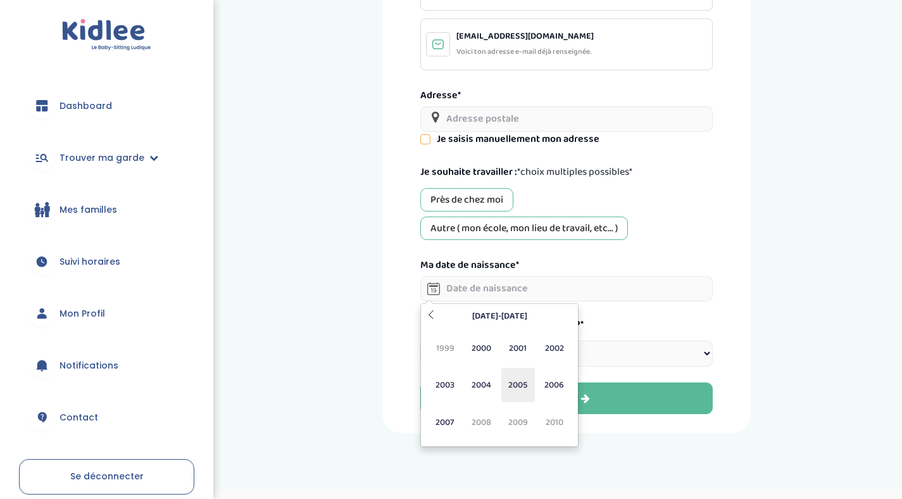
click at [528, 390] on span "2005" at bounding box center [518, 385] width 34 height 34
click at [450, 426] on span "Sep" at bounding box center [445, 422] width 34 height 34
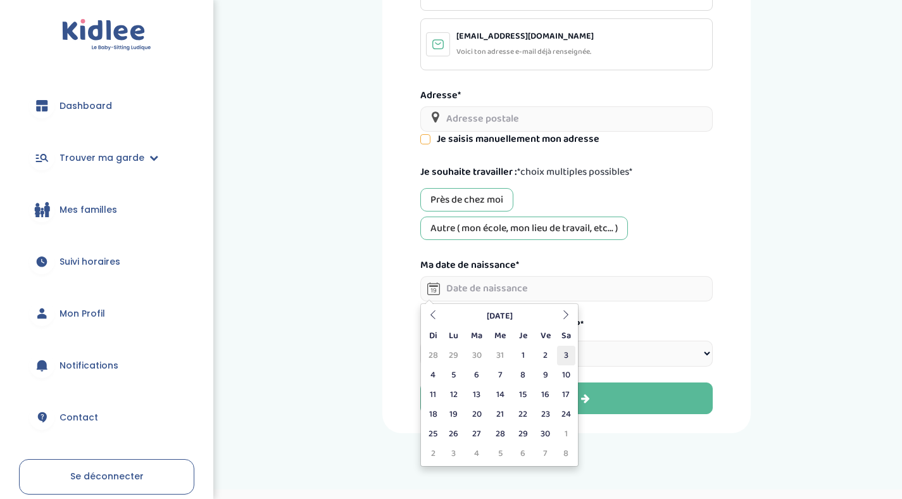
click at [569, 357] on td "3" at bounding box center [566, 355] width 19 height 20
type input "[DATE]"
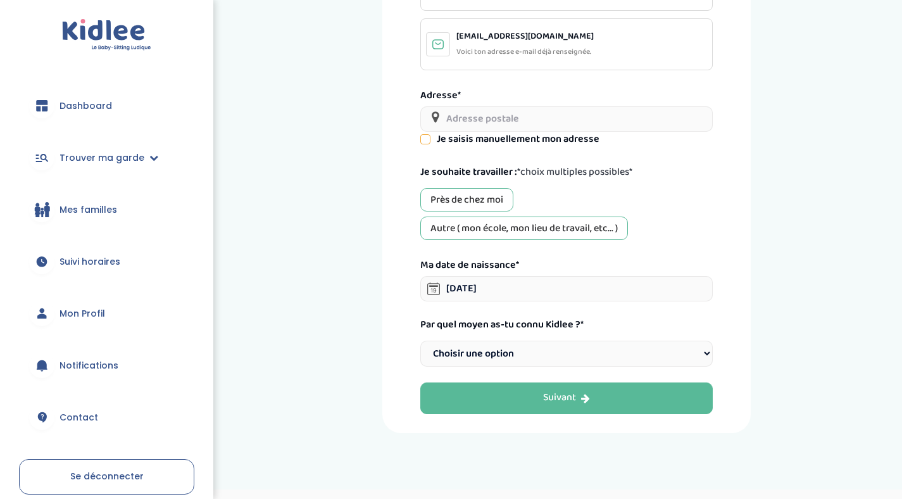
click at [420, 340] on select "Choisir une option Bouche à Oreille Google Plateforme Gens de confiance Faceboo…" at bounding box center [566, 353] width 292 height 26
select select "1"
click option "Bouche à Oreille" at bounding box center [0, 0] width 0 height 0
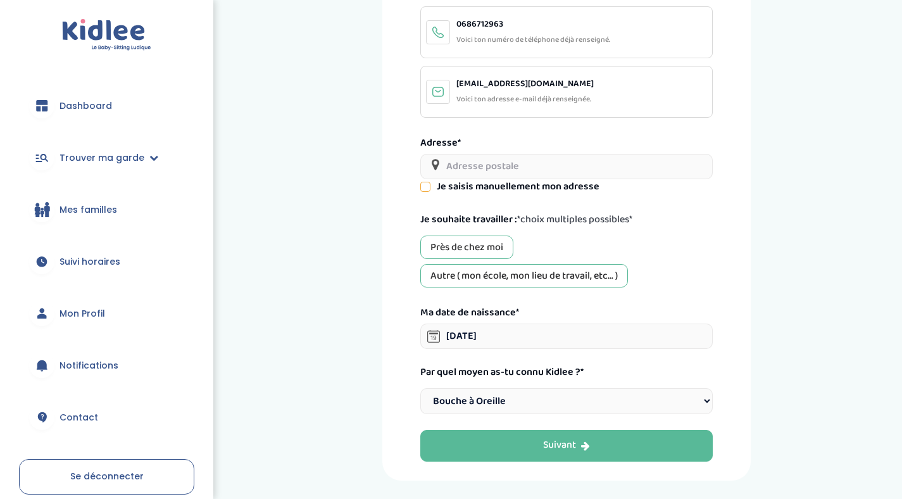
scroll to position [132, 0]
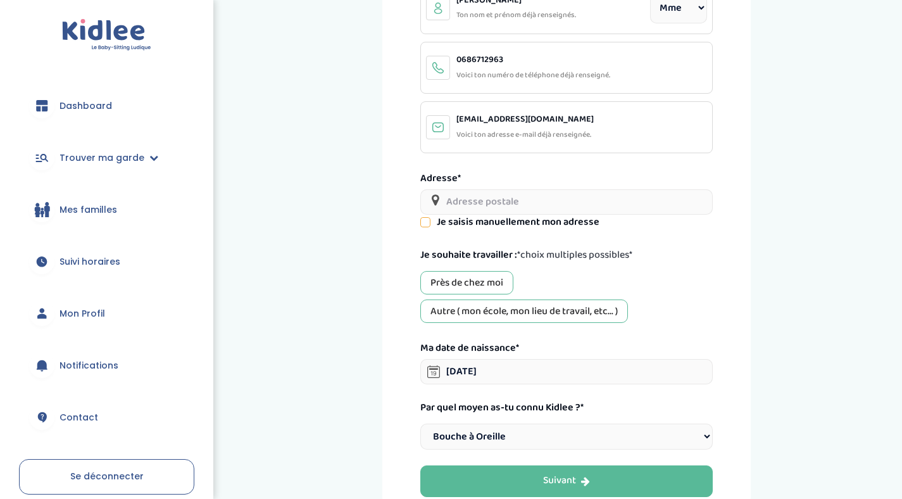
click at [459, 204] on input "text" at bounding box center [566, 201] width 292 height 25
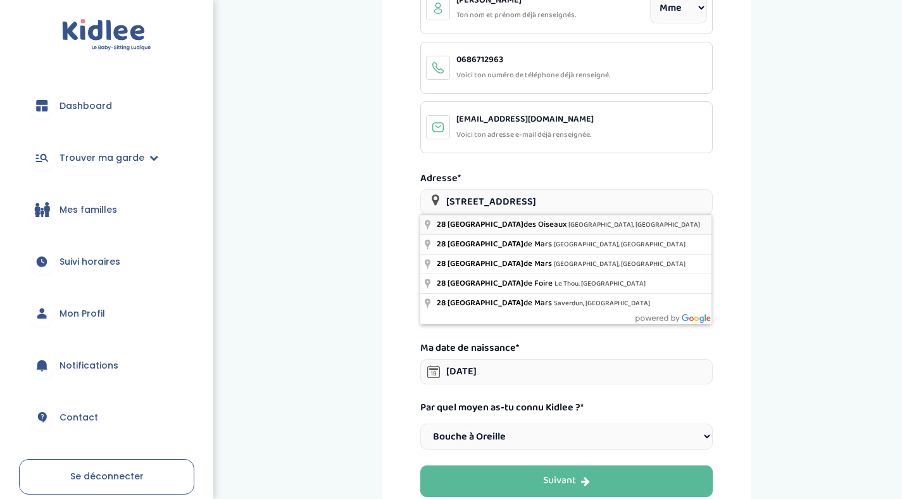
type input "[STREET_ADDRESS]"
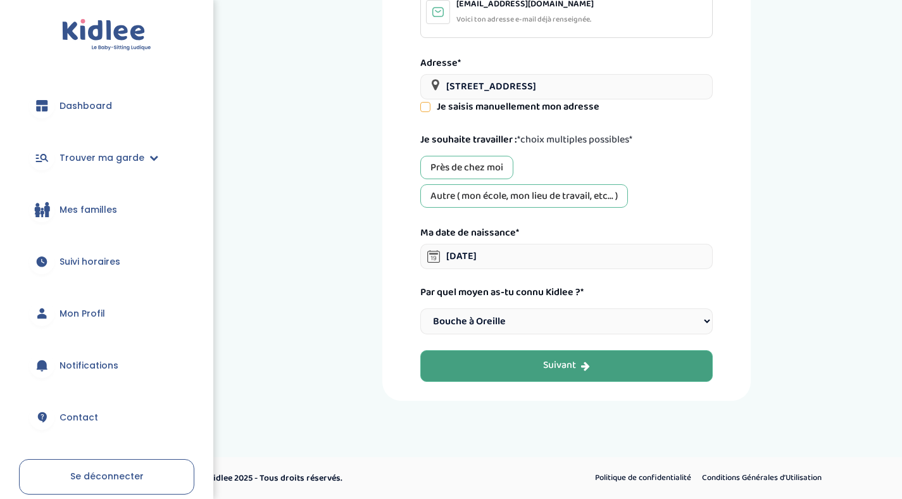
click at [505, 356] on button "Suivant" at bounding box center [566, 366] width 292 height 32
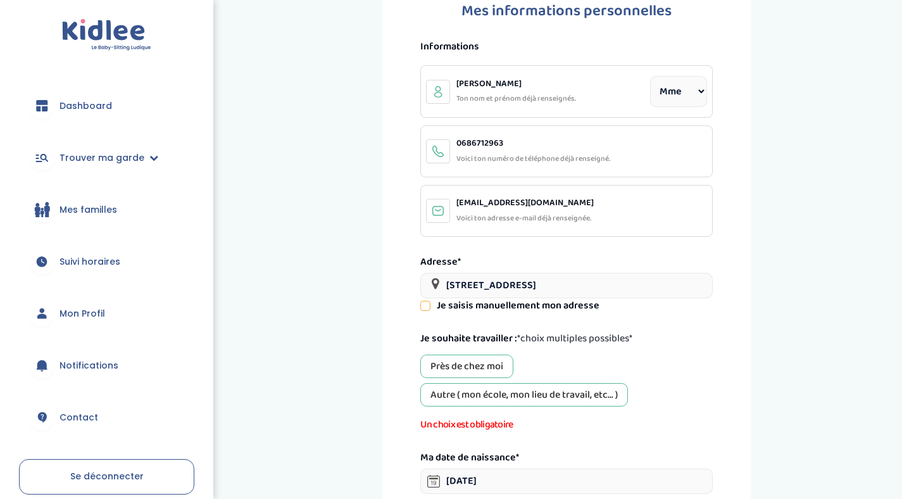
scroll to position [47, 0]
click at [480, 371] on div "Près de chez moi" at bounding box center [466, 367] width 93 height 23
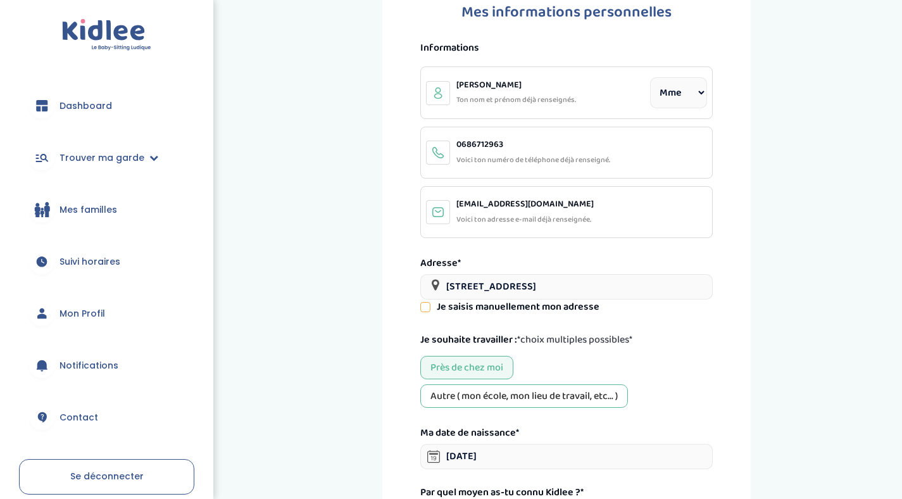
click at [480, 392] on div "Autre ( mon école, mon lieu de travail, etc... )" at bounding box center [524, 395] width 208 height 23
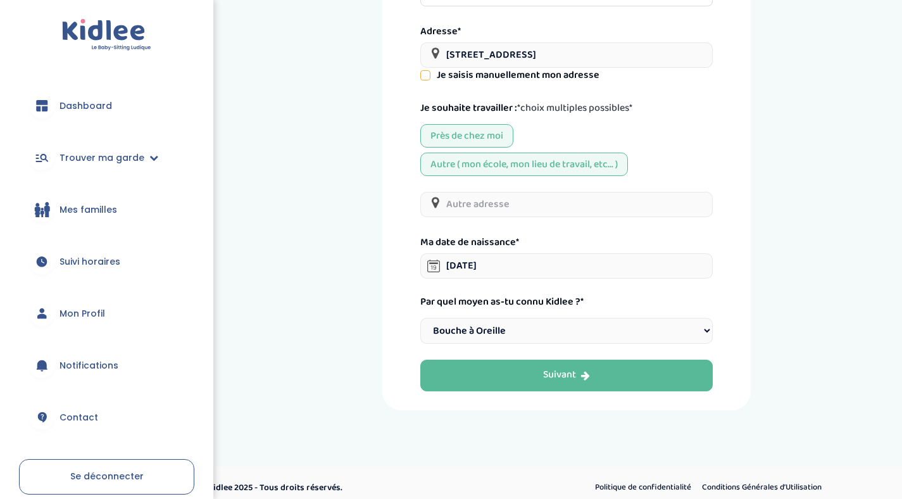
scroll to position [289, 0]
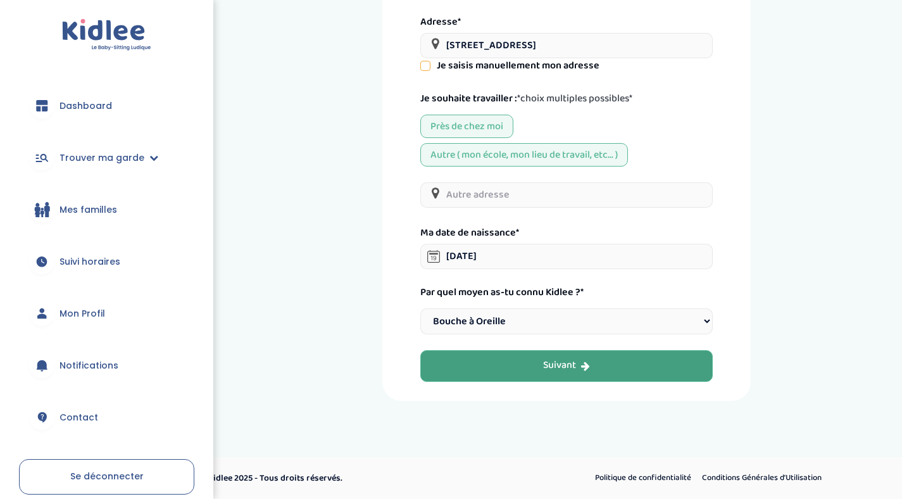
click at [526, 372] on button "Suivant" at bounding box center [566, 366] width 292 height 32
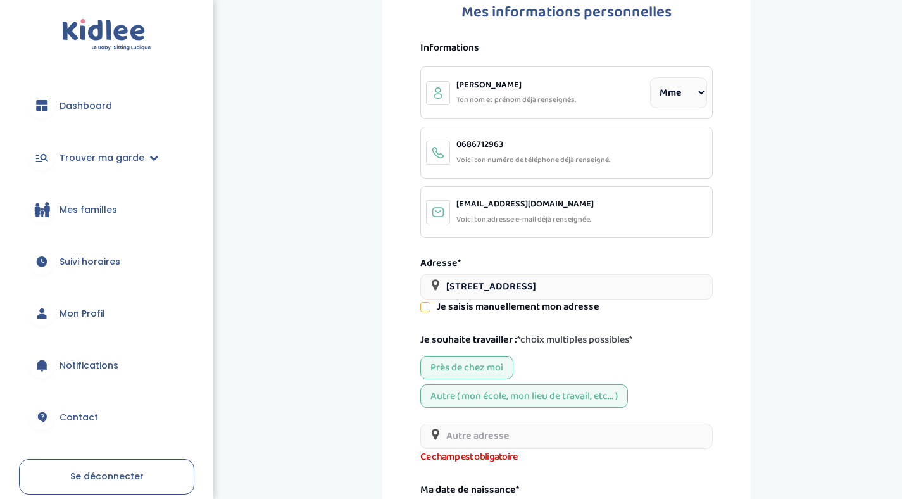
scroll to position [47, 0]
click at [513, 439] on input "text" at bounding box center [566, 435] width 292 height 25
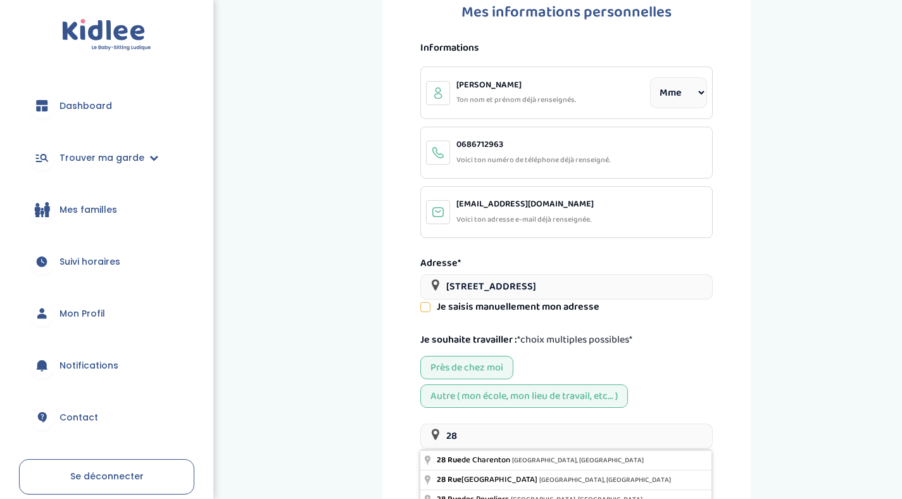
type input "2"
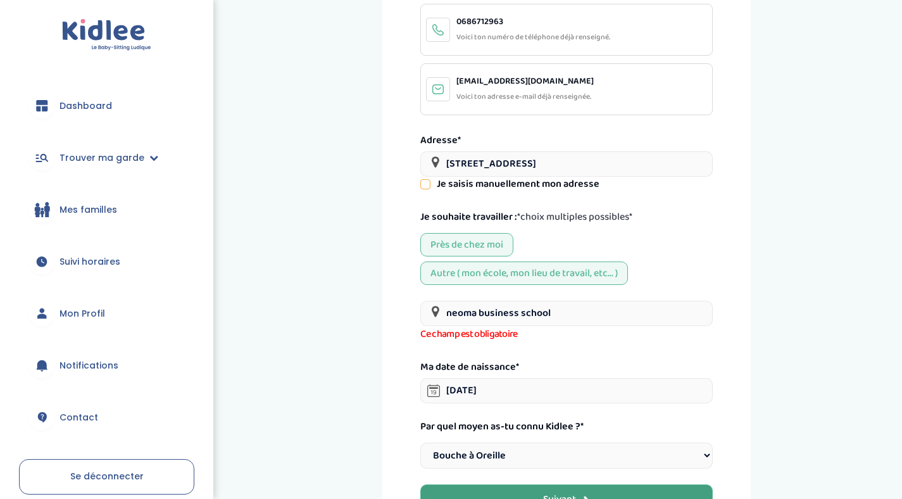
type input "neoma business school"
click at [466, 497] on button "Suivant" at bounding box center [566, 500] width 292 height 32
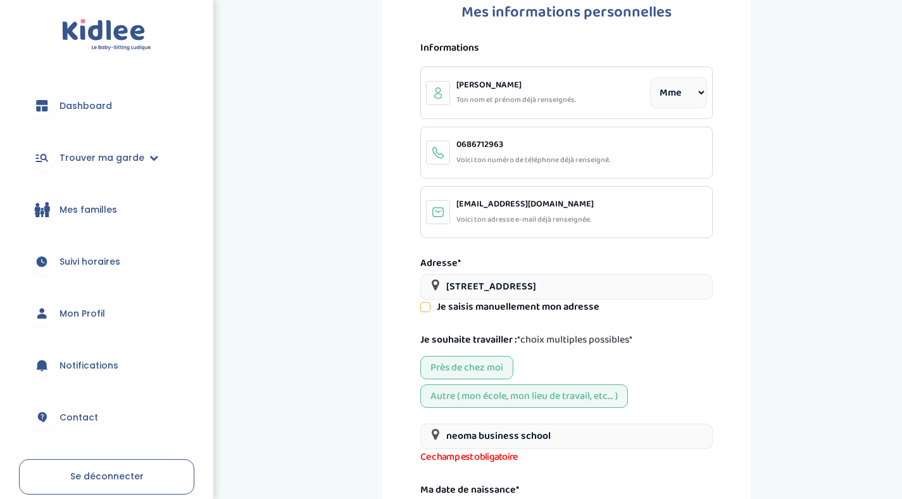
click at [509, 439] on input "neoma business school" at bounding box center [566, 435] width 292 height 25
drag, startPoint x: 573, startPoint y: 430, endPoint x: 445, endPoint y: 430, distance: 127.8
click at [446, 430] on input "neoma business school" at bounding box center [566, 435] width 292 height 25
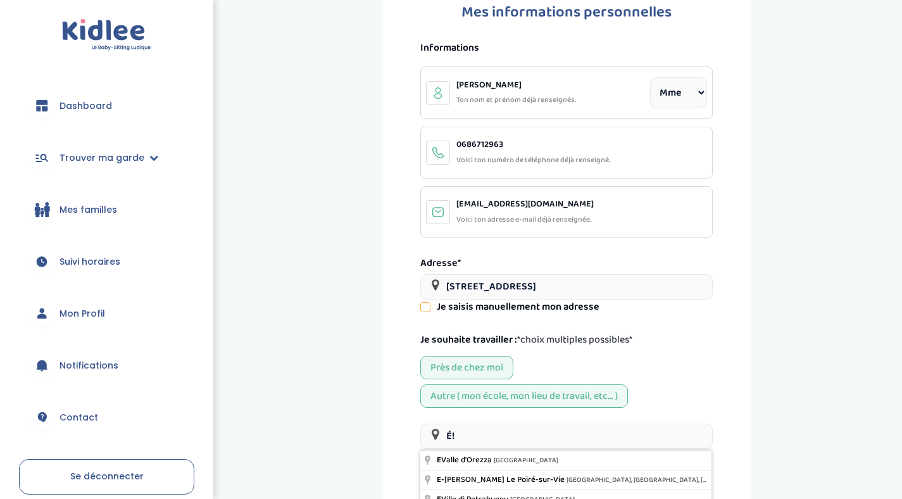
type input "É"
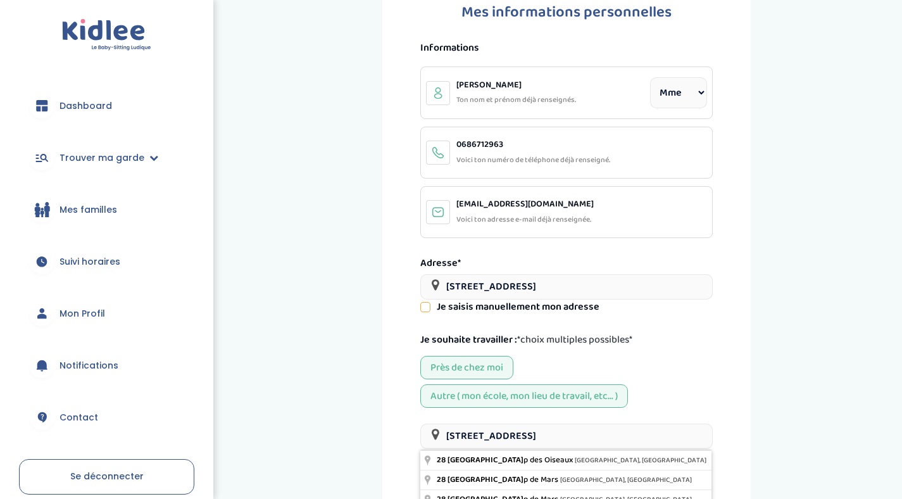
type input "[STREET_ADDRESS]"
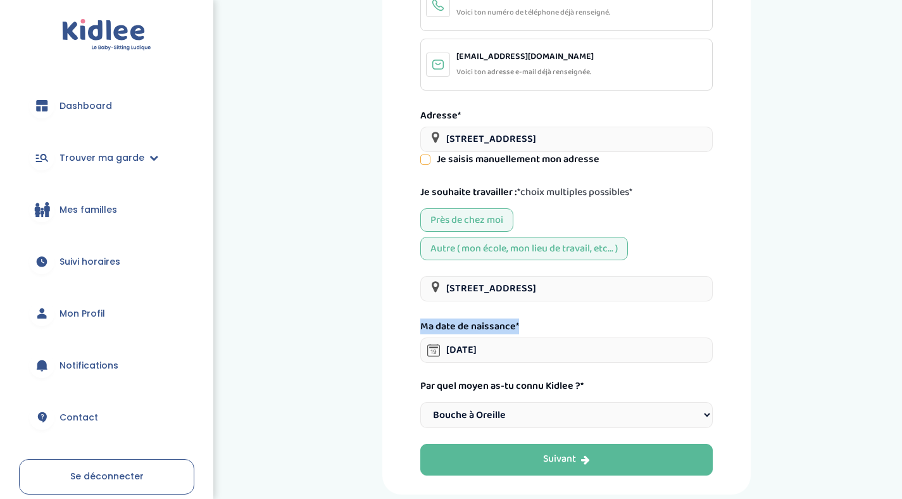
scroll to position [215, 0]
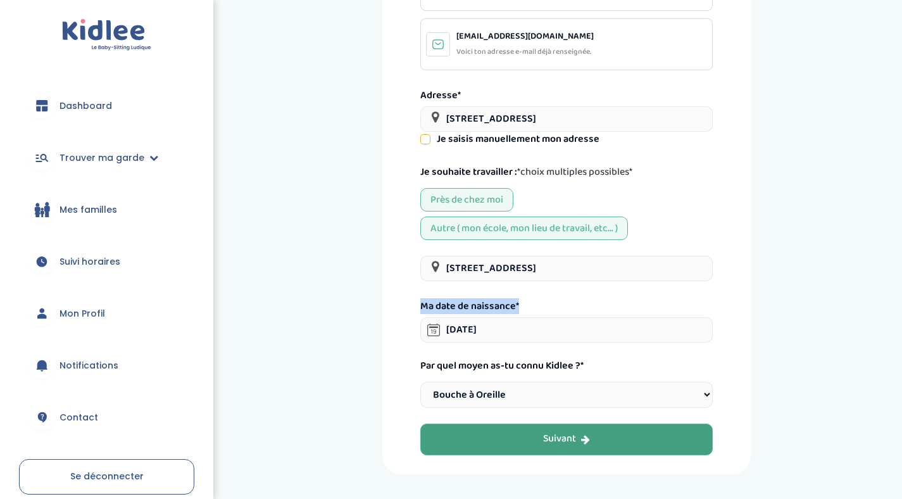
click at [497, 431] on button "Suivant" at bounding box center [566, 439] width 292 height 32
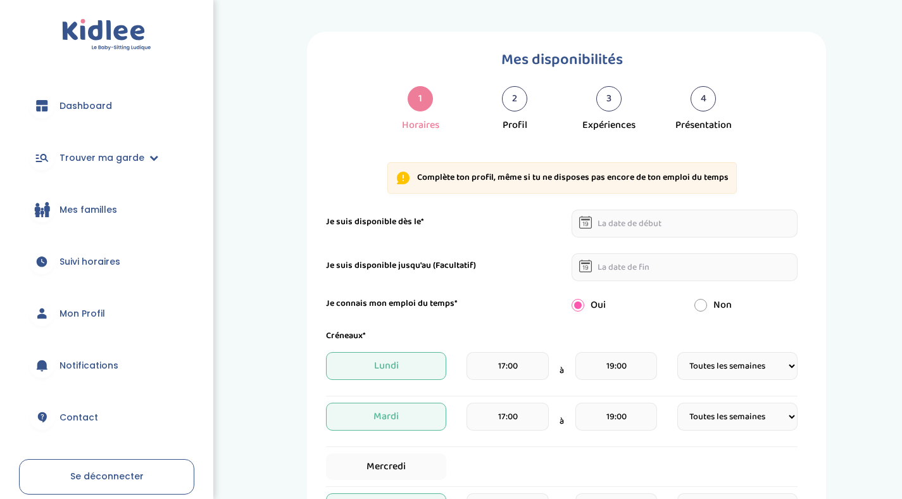
select select "1"
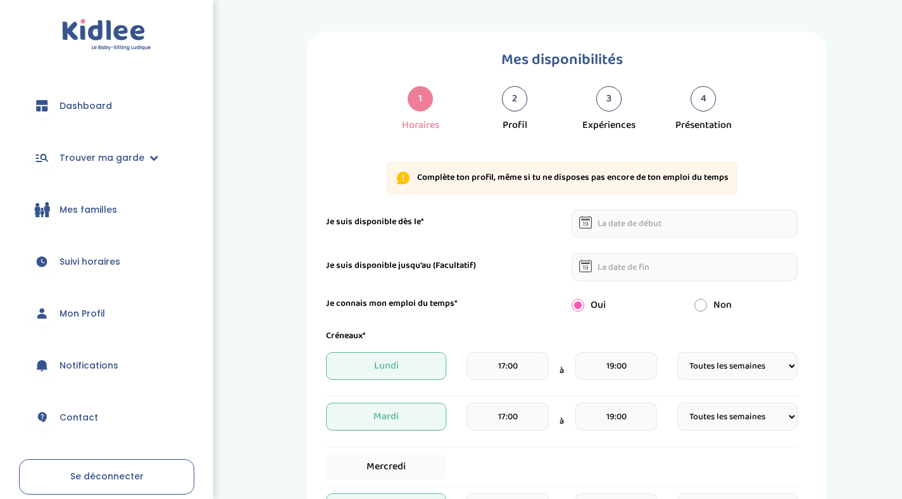
select select "1"
click at [623, 235] on input "text" at bounding box center [684, 223] width 227 height 28
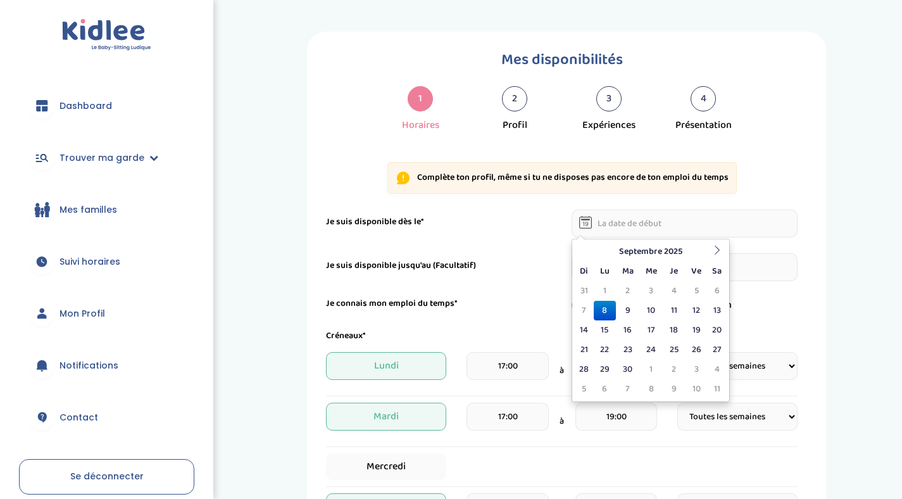
click at [606, 308] on td "8" at bounding box center [604, 311] width 22 height 20
type input "[DATE]"
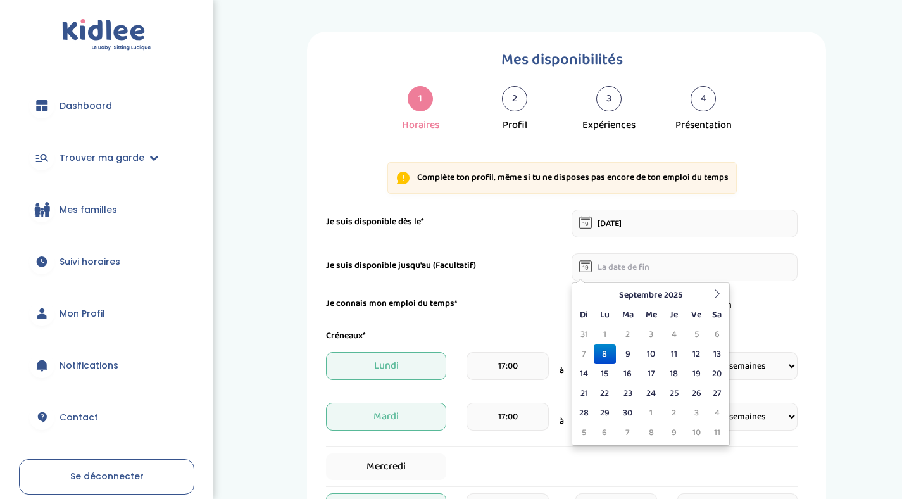
click at [624, 270] on input "text" at bounding box center [684, 267] width 227 height 28
click at [684, 297] on th "Septembre 2025" at bounding box center [650, 295] width 114 height 20
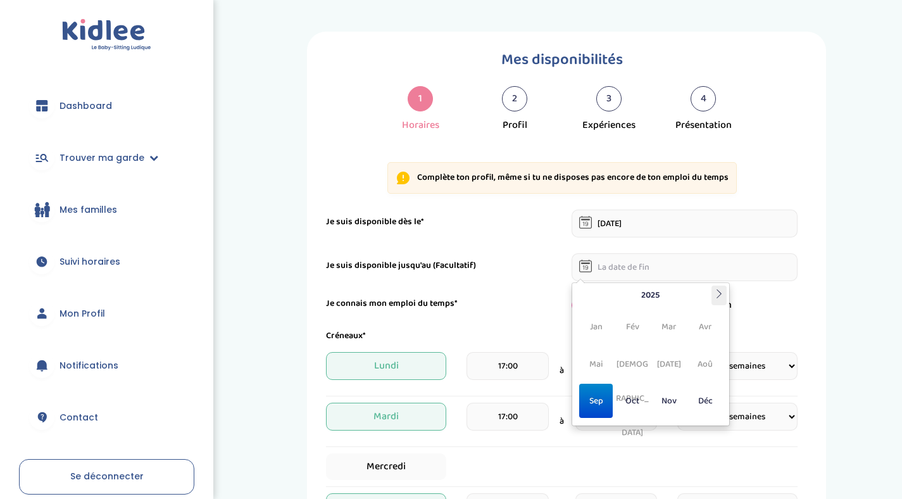
click at [713, 297] on th at bounding box center [718, 295] width 15 height 20
click at [714, 297] on th at bounding box center [718, 295] width 15 height 20
click at [593, 330] on span "Jan" at bounding box center [596, 326] width 34 height 34
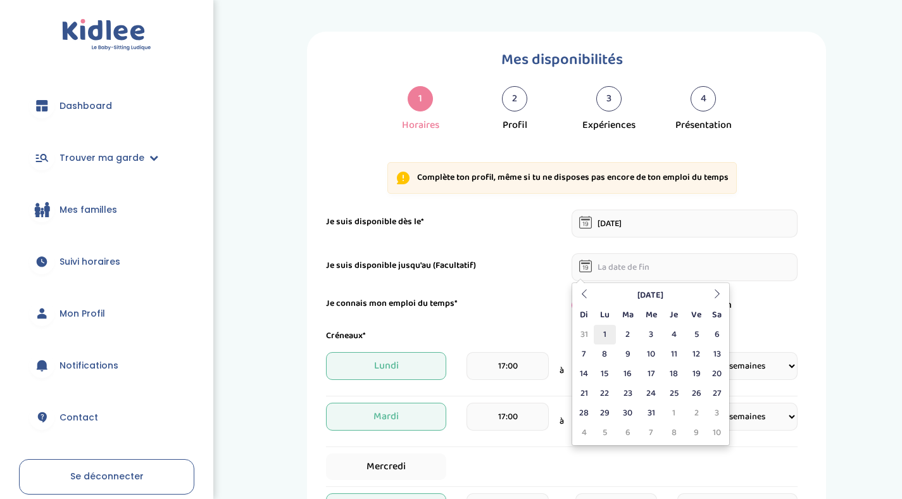
click at [604, 335] on td "1" at bounding box center [604, 335] width 22 height 20
type input "[DATE]"
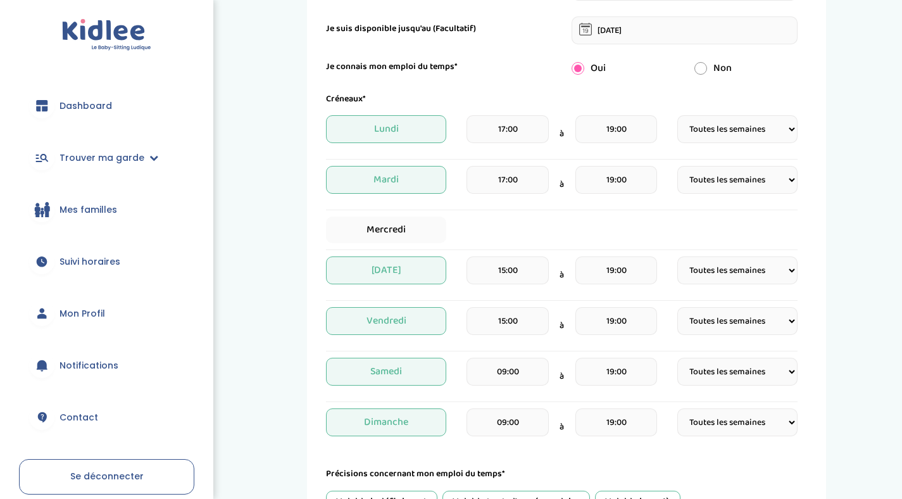
scroll to position [234, 0]
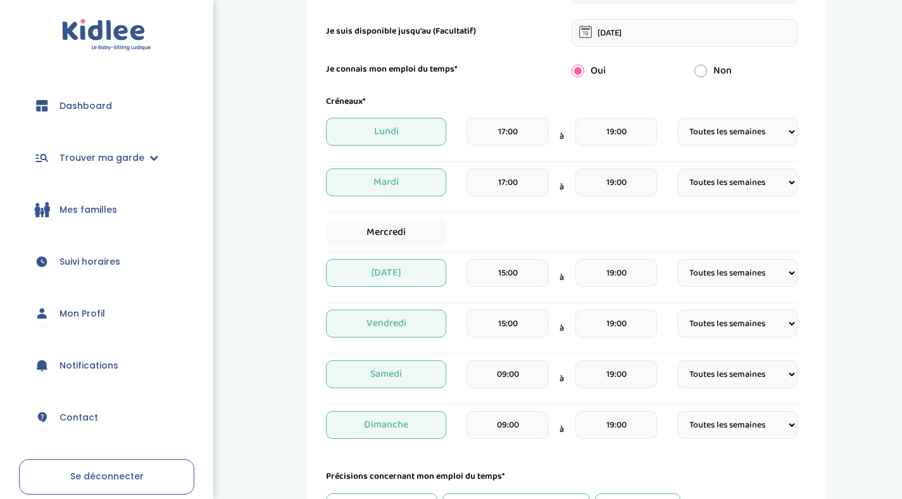
click at [526, 326] on input "15:00" at bounding box center [507, 323] width 82 height 28
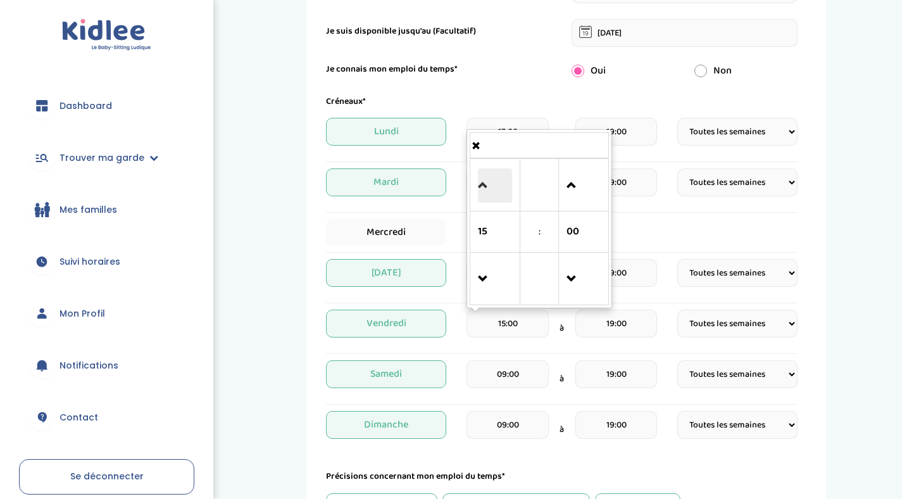
click at [488, 183] on span at bounding box center [495, 185] width 34 height 34
click at [479, 281] on span at bounding box center [495, 279] width 34 height 34
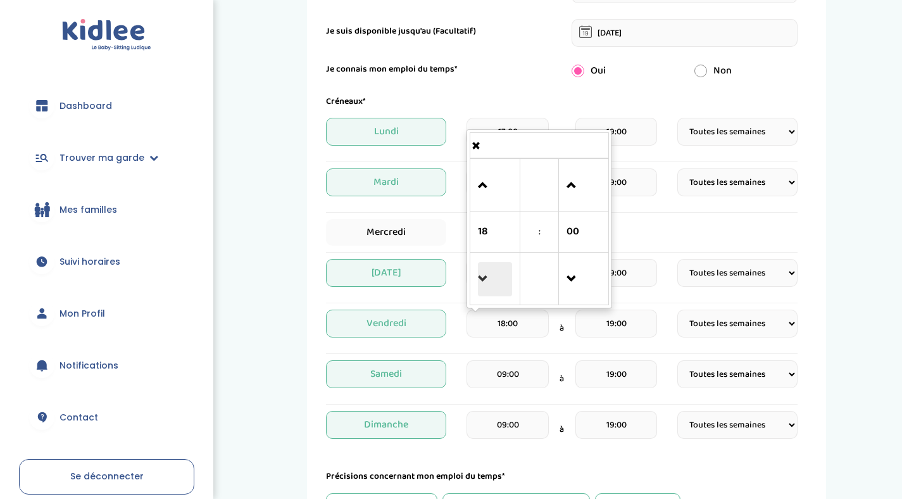
click at [479, 281] on span at bounding box center [495, 279] width 34 height 34
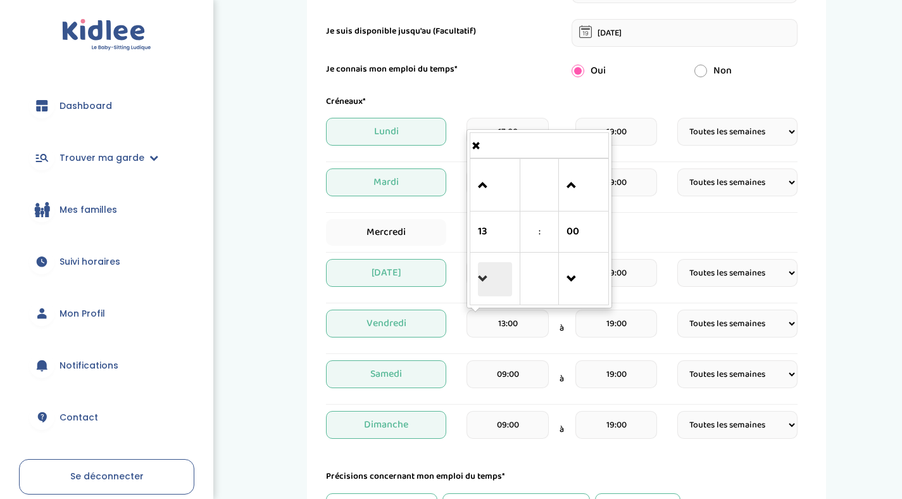
click at [479, 281] on span at bounding box center [495, 279] width 34 height 34
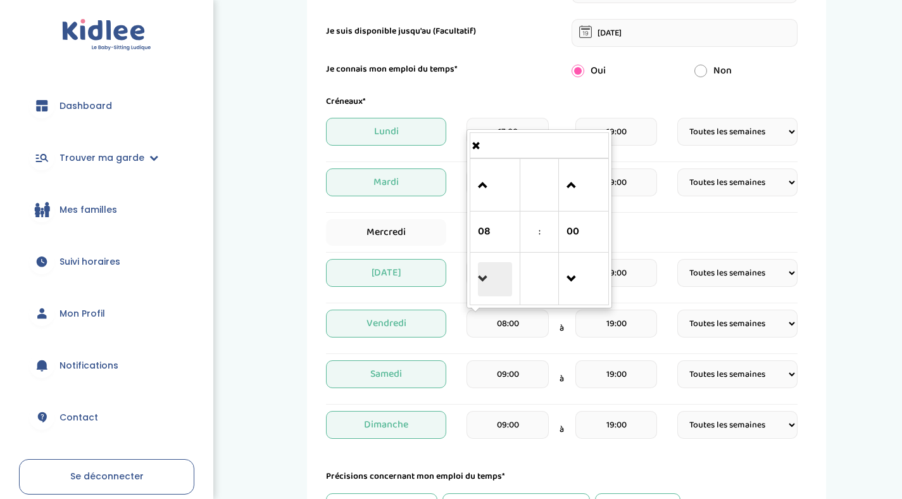
click at [479, 281] on span at bounding box center [495, 279] width 34 height 34
click at [481, 190] on span at bounding box center [495, 185] width 34 height 34
type input "08:00"
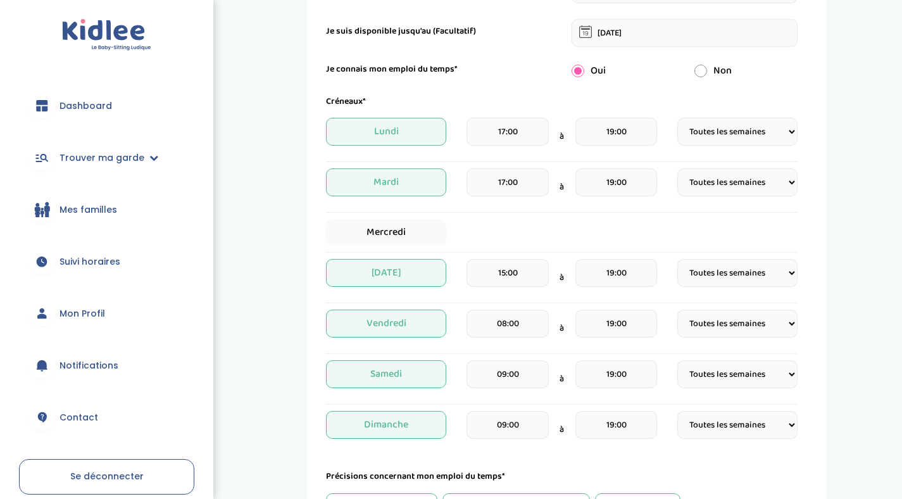
click at [562, 346] on div "08:00 à 19:00" at bounding box center [561, 327] width 190 height 37
click at [504, 273] on input "15:00" at bounding box center [507, 273] width 82 height 28
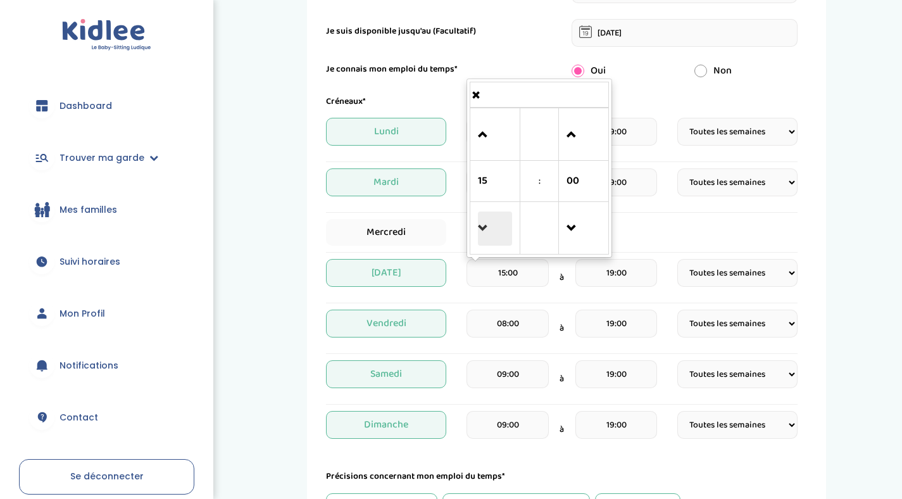
click at [490, 226] on span at bounding box center [495, 228] width 34 height 34
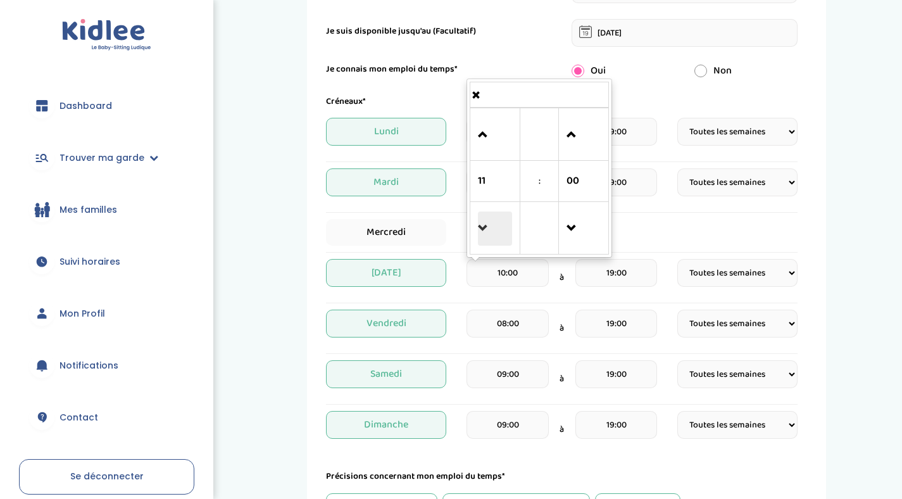
click at [490, 226] on span at bounding box center [495, 228] width 34 height 34
click at [485, 128] on span at bounding box center [495, 135] width 34 height 34
type input "08:00"
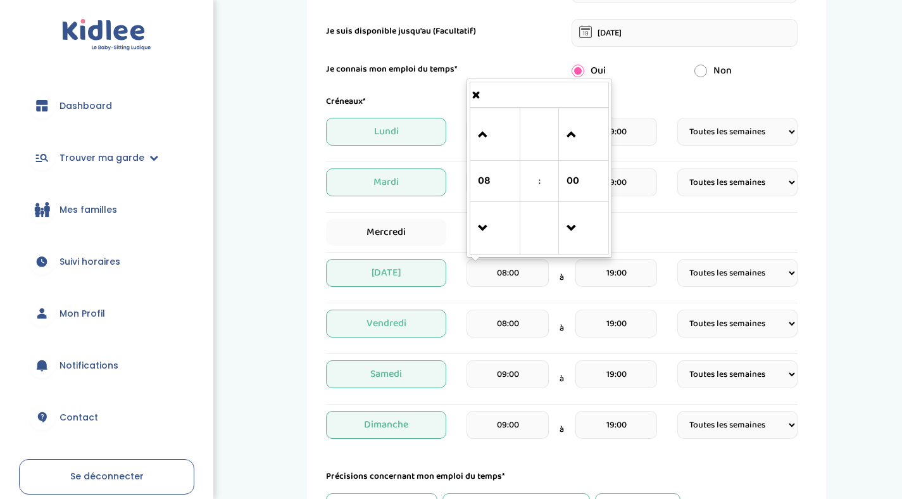
click at [454, 261] on div "Jeudi 08:00 08 : 00 00 01 02 03 04 05 06 07 08 09 10 11 12 13 14 15 16 17 18 19…" at bounding box center [561, 277] width 471 height 37
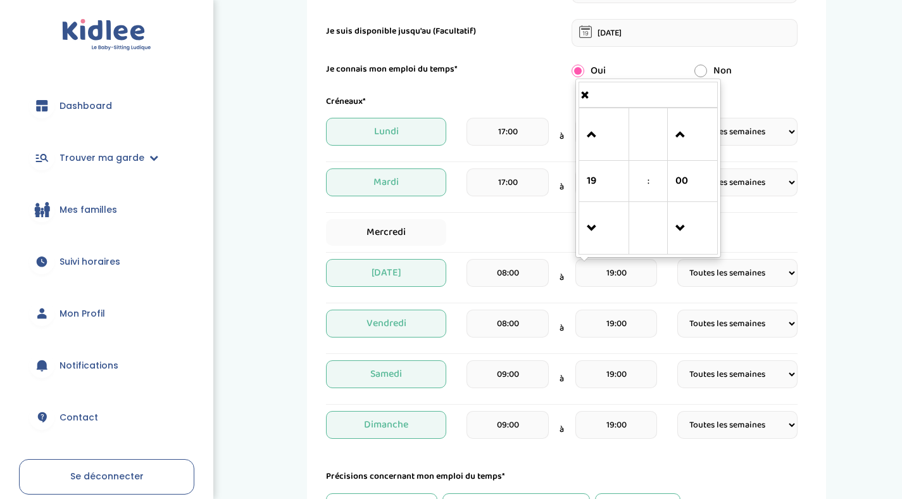
click at [618, 280] on input "19:00" at bounding box center [616, 273] width 82 height 28
click at [689, 127] on span at bounding box center [692, 135] width 34 height 34
click at [681, 228] on span at bounding box center [692, 228] width 34 height 34
click at [681, 229] on span at bounding box center [692, 228] width 34 height 34
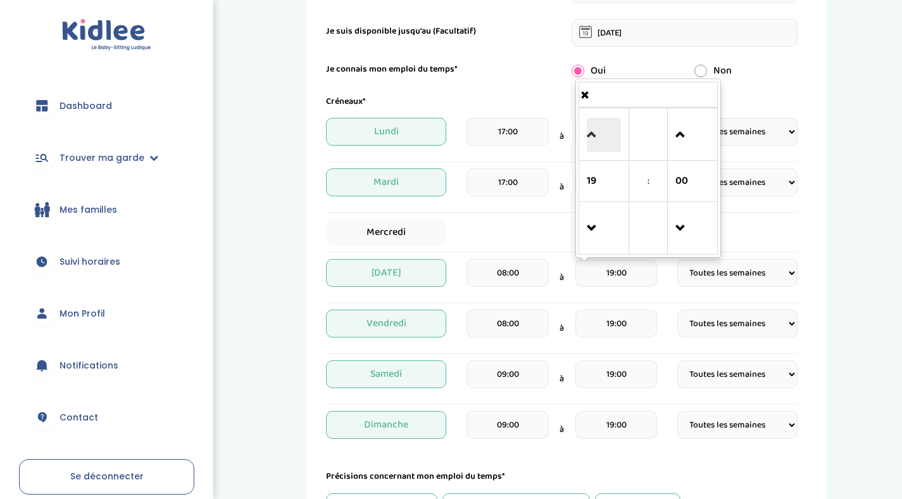
click at [588, 133] on span at bounding box center [604, 135] width 34 height 34
click at [588, 132] on span at bounding box center [604, 135] width 34 height 34
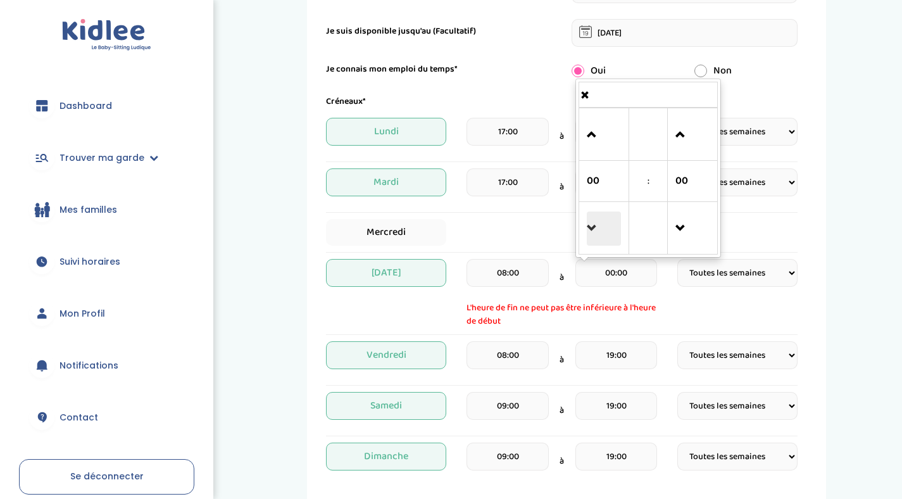
click at [591, 224] on span at bounding box center [604, 228] width 34 height 34
type input "23:00"
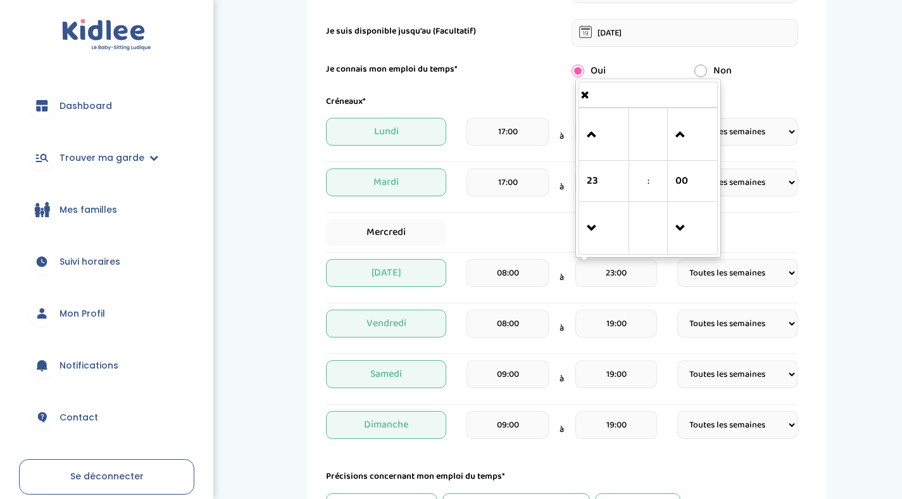
click at [635, 321] on input "19:00" at bounding box center [616, 323] width 82 height 28
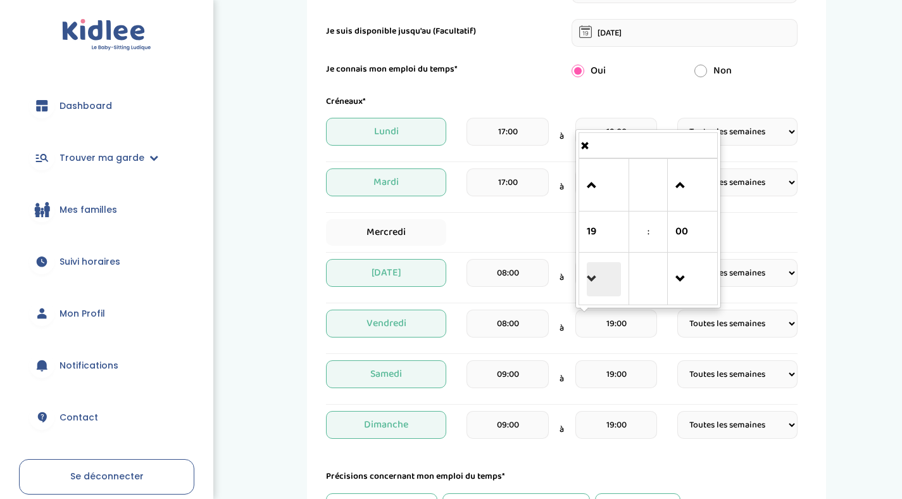
click at [593, 271] on span at bounding box center [604, 279] width 34 height 34
click at [595, 196] on span at bounding box center [604, 185] width 34 height 34
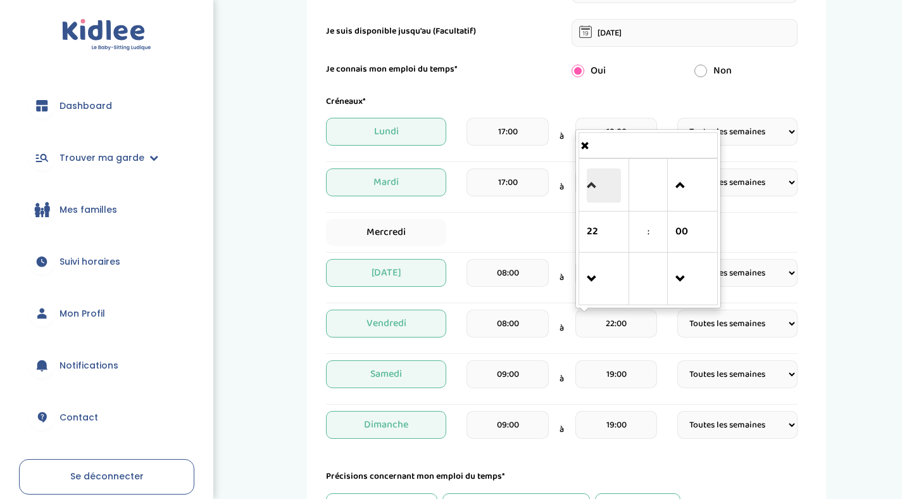
click at [595, 196] on span at bounding box center [604, 185] width 34 height 34
type input "23:00"
click at [622, 370] on input "19:00" at bounding box center [616, 374] width 82 height 28
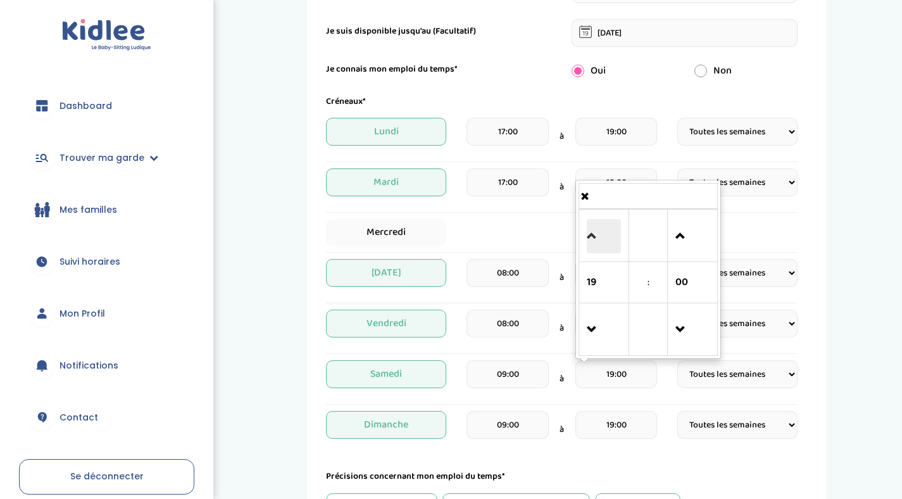
click at [598, 244] on span at bounding box center [604, 236] width 34 height 34
type input "23:00"
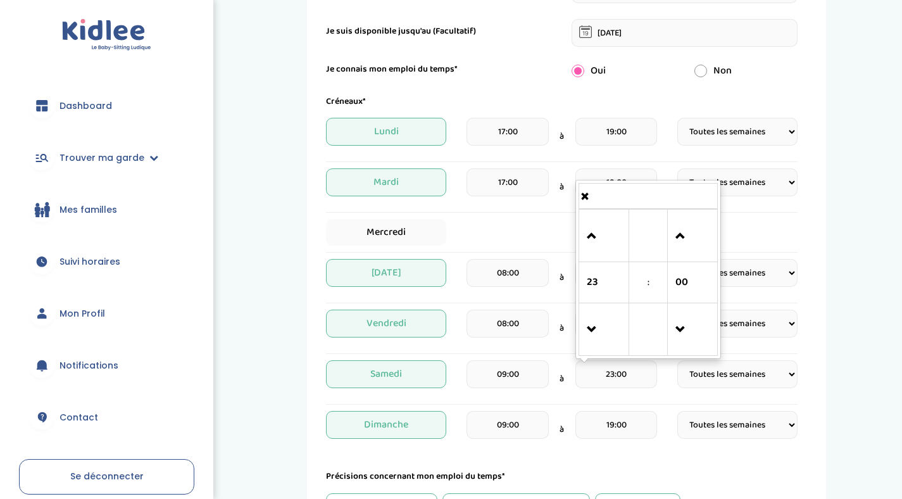
click at [637, 430] on input "19:00" at bounding box center [616, 425] width 82 height 28
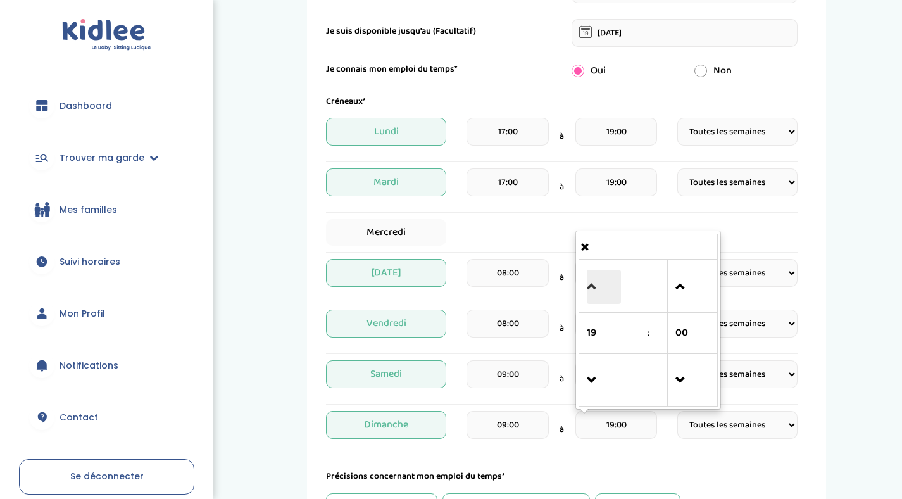
click at [602, 278] on span at bounding box center [604, 287] width 34 height 34
type input "23:00"
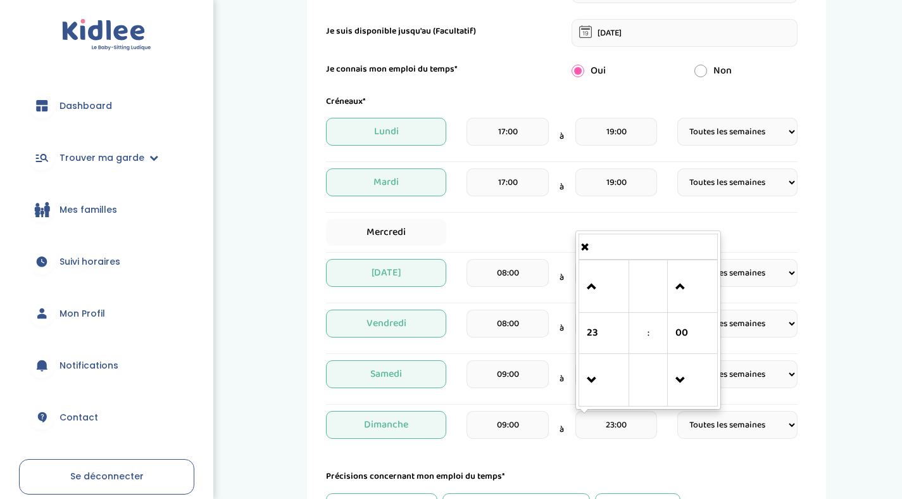
click at [624, 183] on input "19:00" at bounding box center [616, 182] width 82 height 28
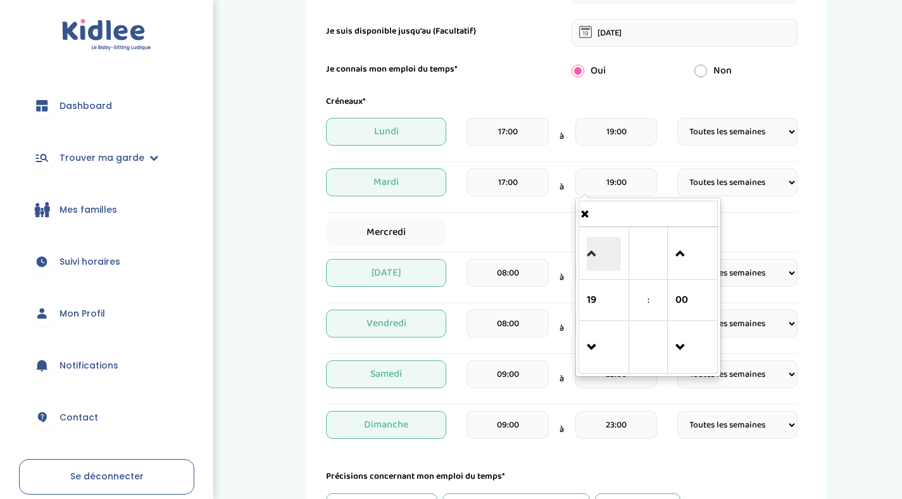
click at [593, 244] on span at bounding box center [604, 254] width 34 height 34
type input "23:00"
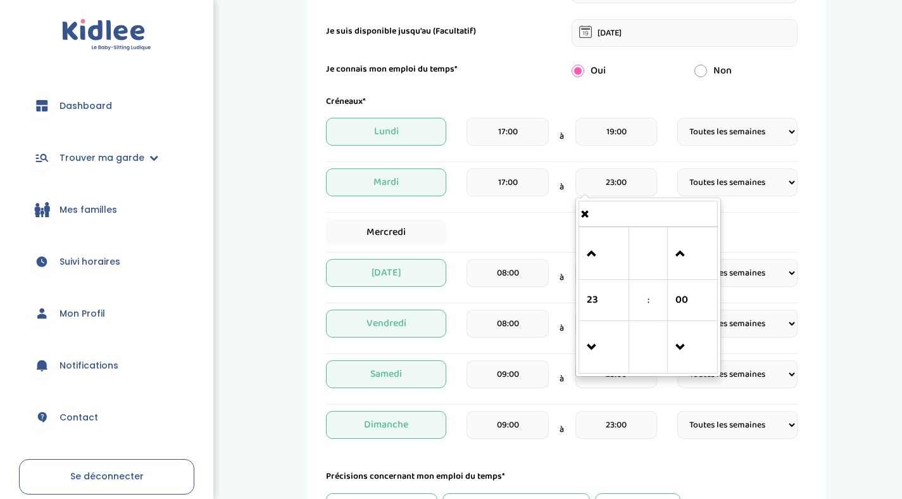
click at [621, 133] on input "19:00" at bounding box center [616, 132] width 82 height 28
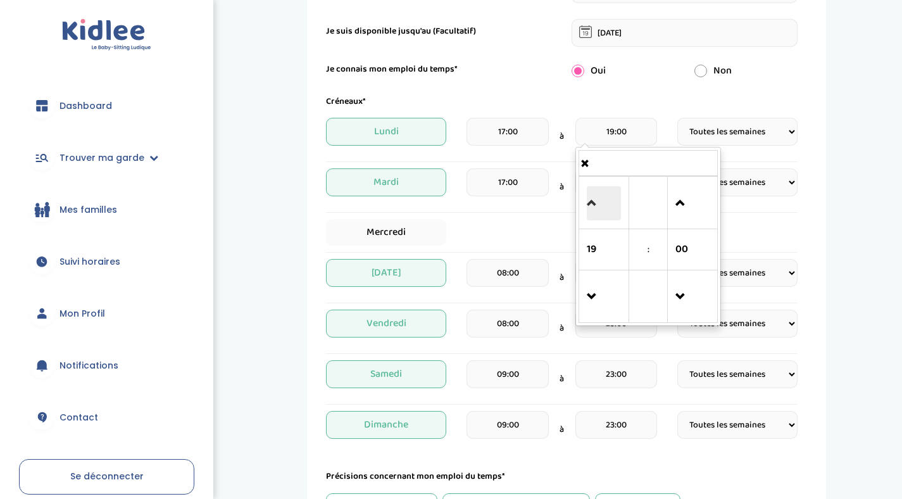
click at [604, 211] on span at bounding box center [604, 203] width 34 height 34
type input "23:00"
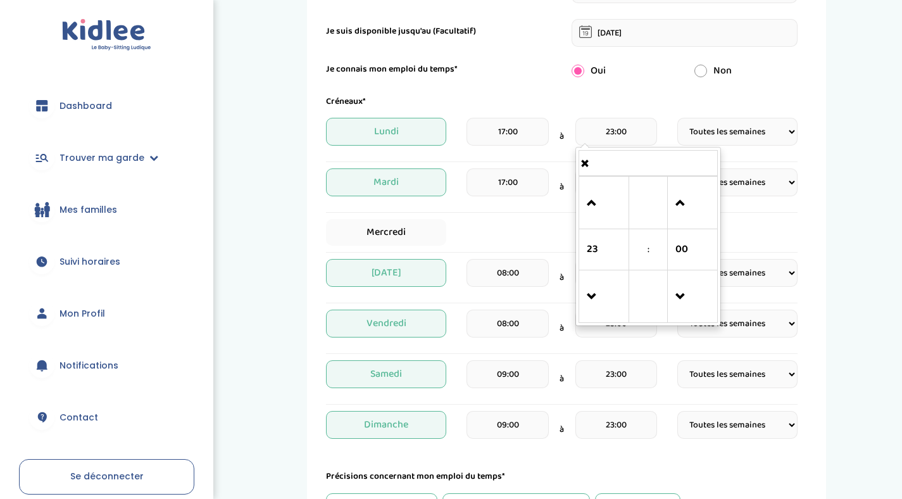
click at [774, 77] on div "Non" at bounding box center [746, 70] width 123 height 15
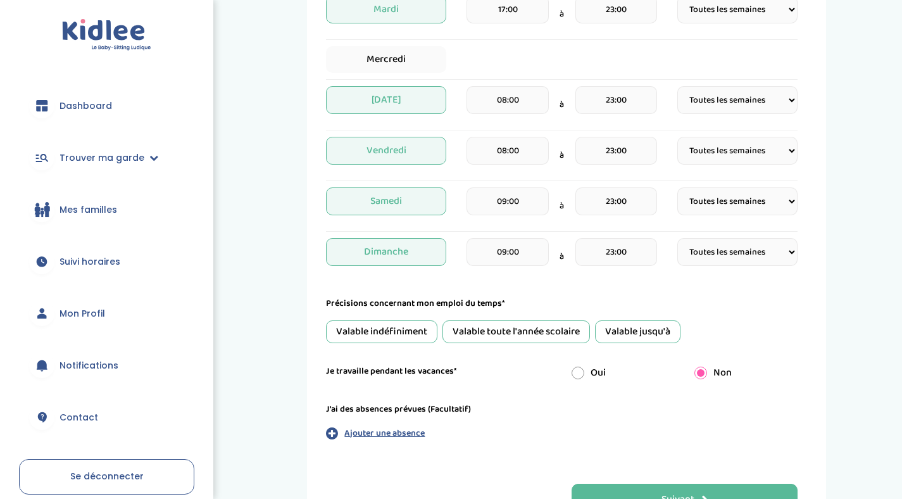
scroll to position [407, 0]
click at [542, 327] on div "Valable toute l'année scolaire" at bounding box center [515, 331] width 147 height 23
click at [582, 374] on input "radio" at bounding box center [577, 372] width 13 height 13
radio input "true"
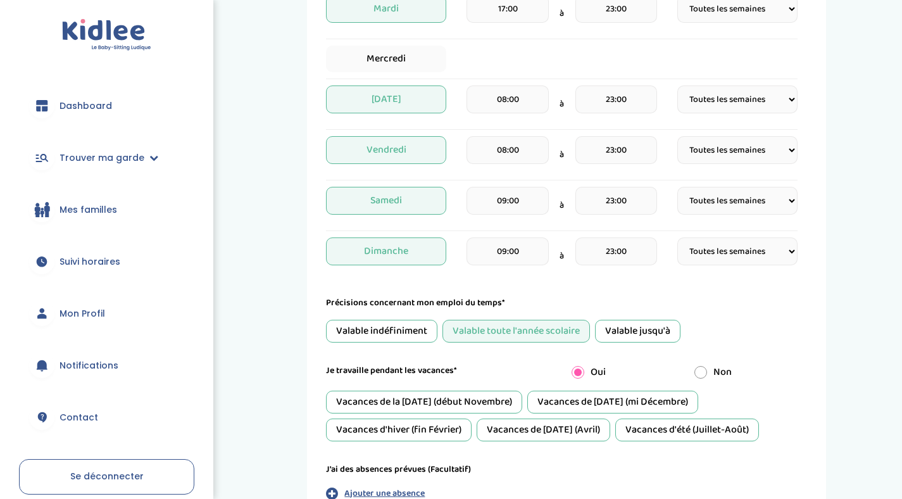
click at [702, 370] on input "radio" at bounding box center [700, 372] width 13 height 13
radio input "true"
radio input "false"
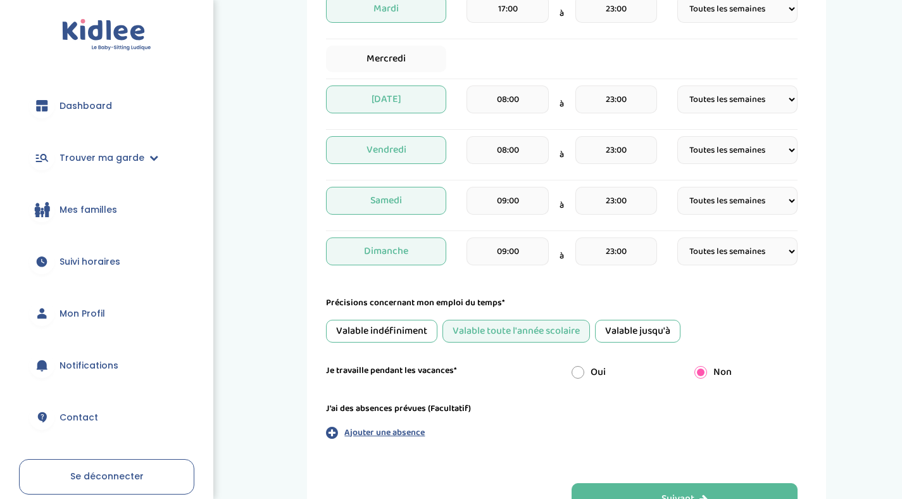
scroll to position [502, 0]
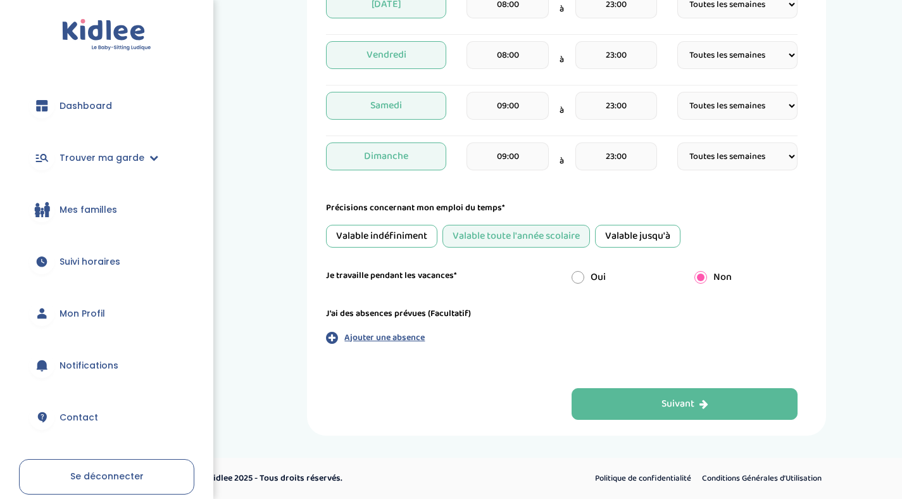
click at [428, 313] on label "J'ai des absences prévues (Facultatif)" at bounding box center [398, 313] width 145 height 13
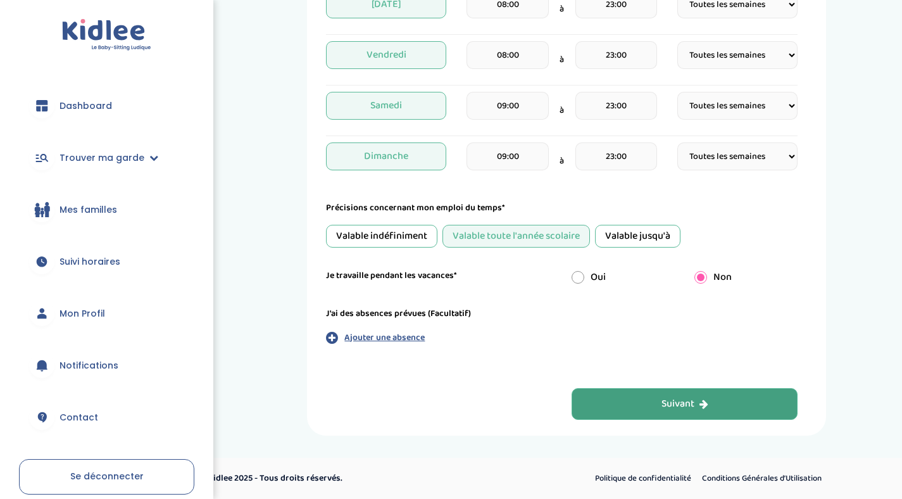
click at [631, 394] on button "Suivant" at bounding box center [684, 404] width 227 height 32
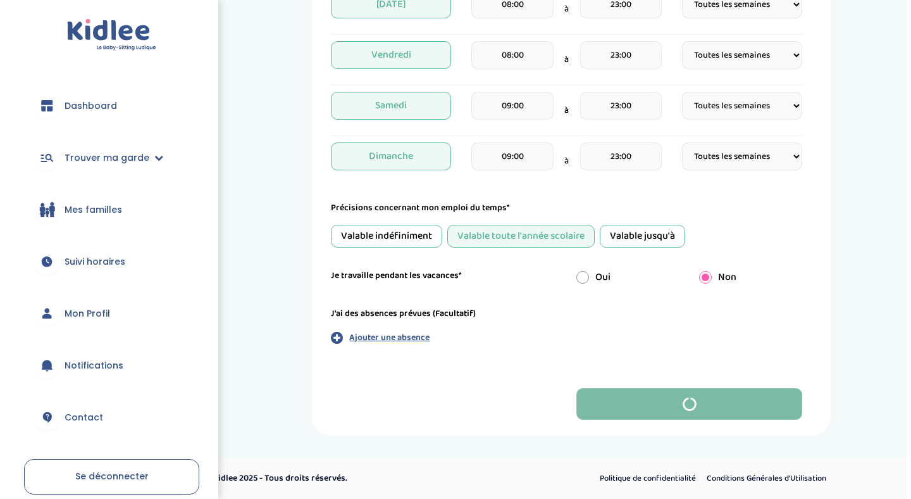
scroll to position [0, 0]
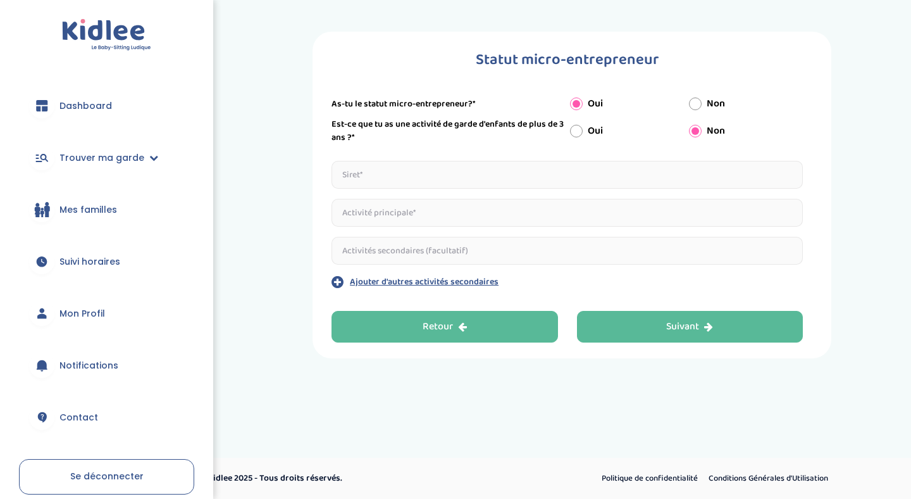
click at [460, 328] on icon "button" at bounding box center [462, 326] width 9 height 10
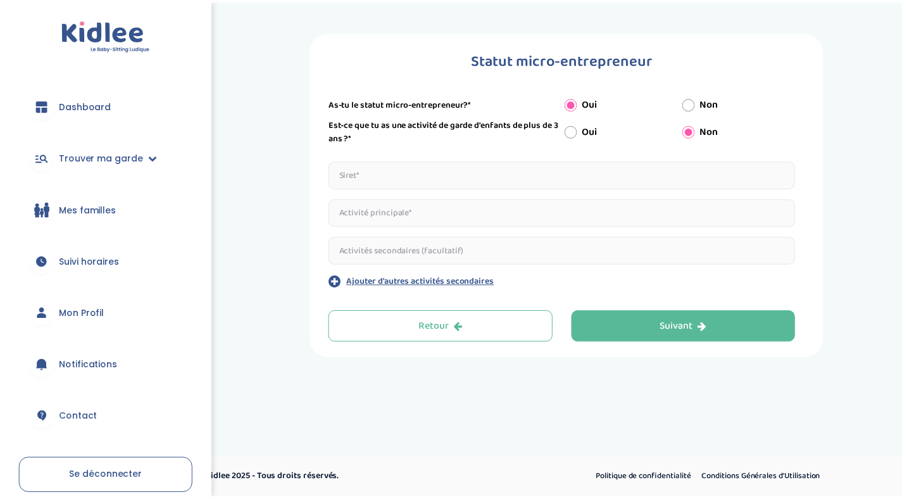
scroll to position [47, 0]
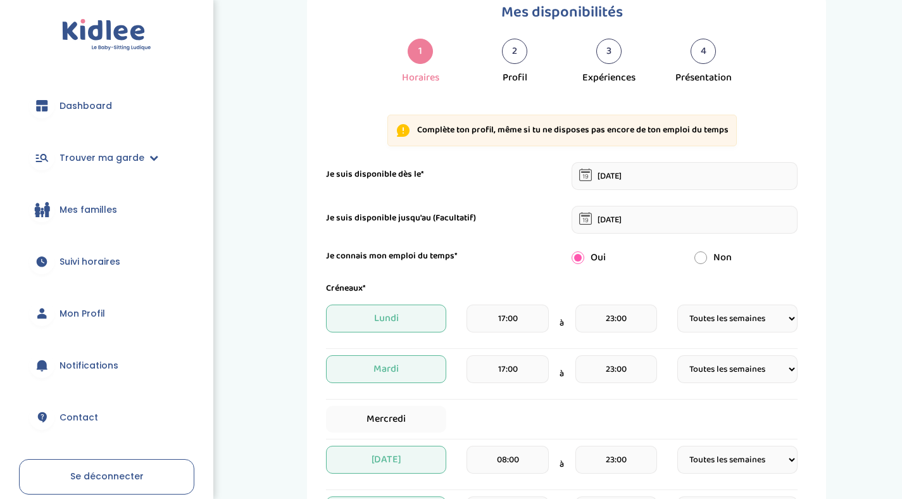
click at [80, 320] on link "Mon Profil" at bounding box center [106, 313] width 175 height 46
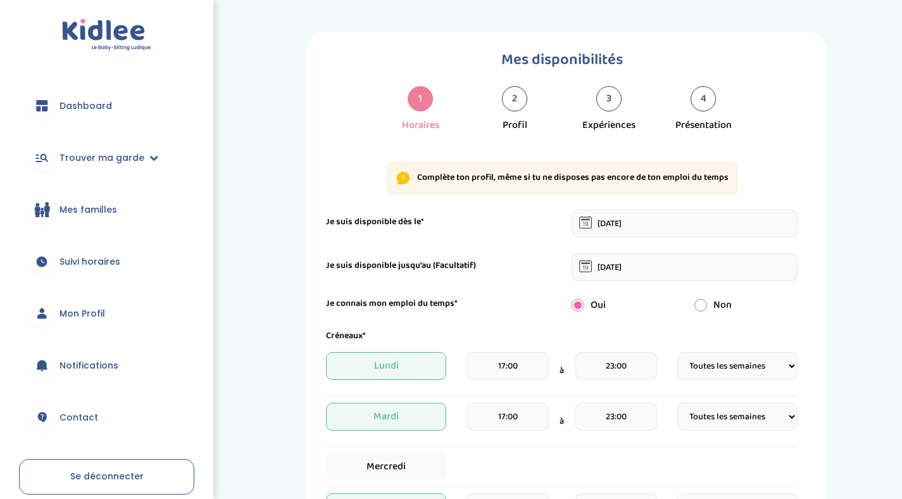
select select "1"
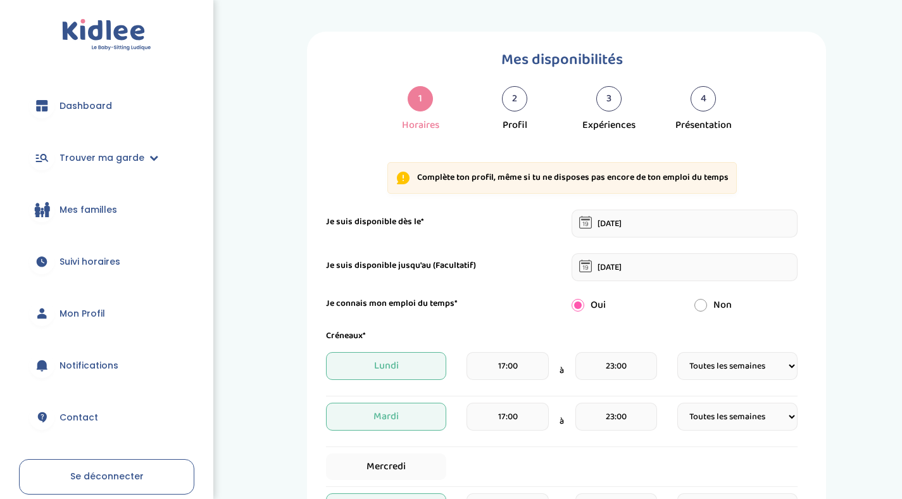
select select "1"
click at [86, 213] on span "Mes familles" at bounding box center [88, 209] width 58 height 13
select select "1"
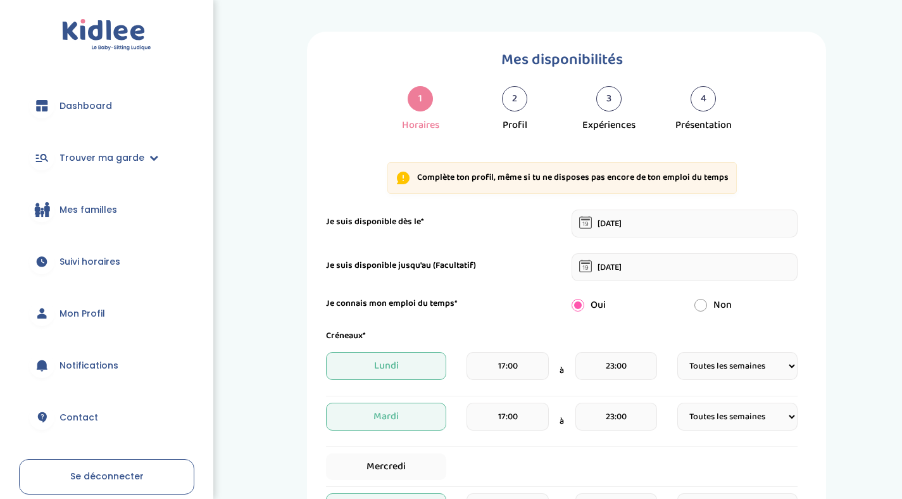
select select "1"
click at [684, 99] on div "4 Présentation" at bounding box center [703, 109] width 94 height 47
click at [619, 101] on div "3" at bounding box center [608, 98] width 25 height 25
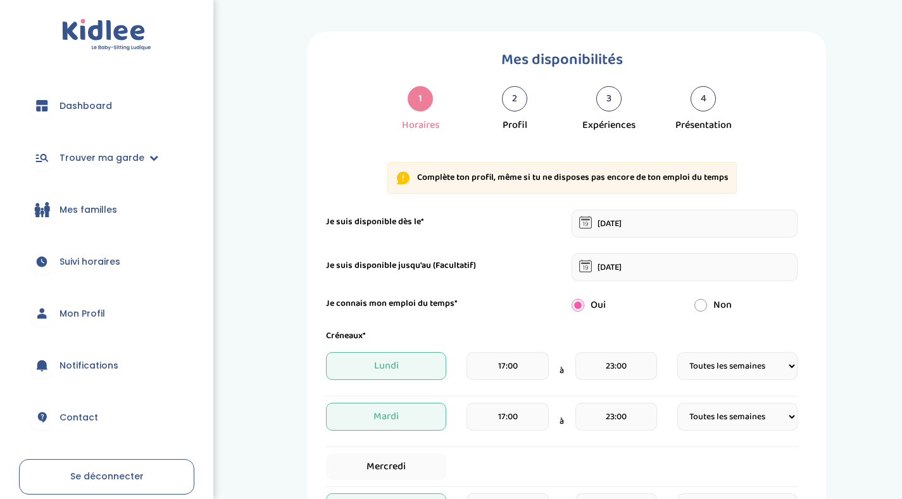
click at [102, 104] on span "Dashboard" at bounding box center [85, 105] width 53 height 13
select select "1"
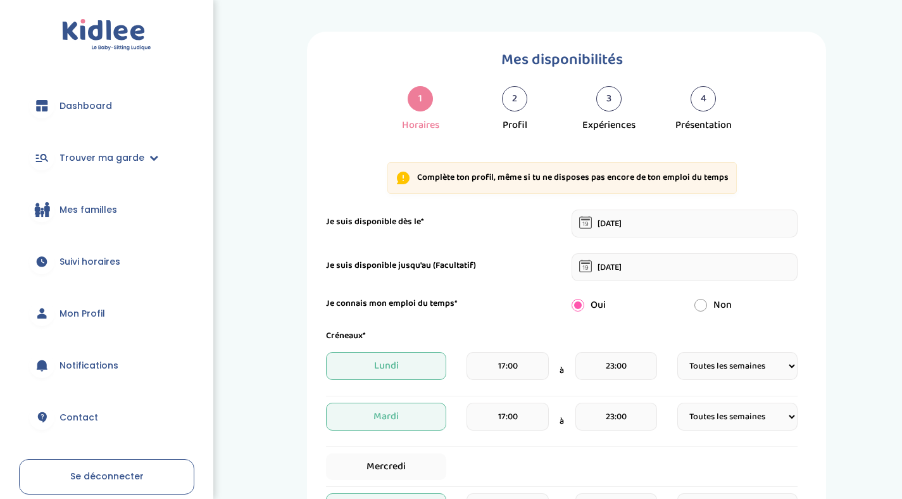
select select "1"
click at [102, 104] on span "Dashboard" at bounding box center [85, 105] width 53 height 13
select select "1"
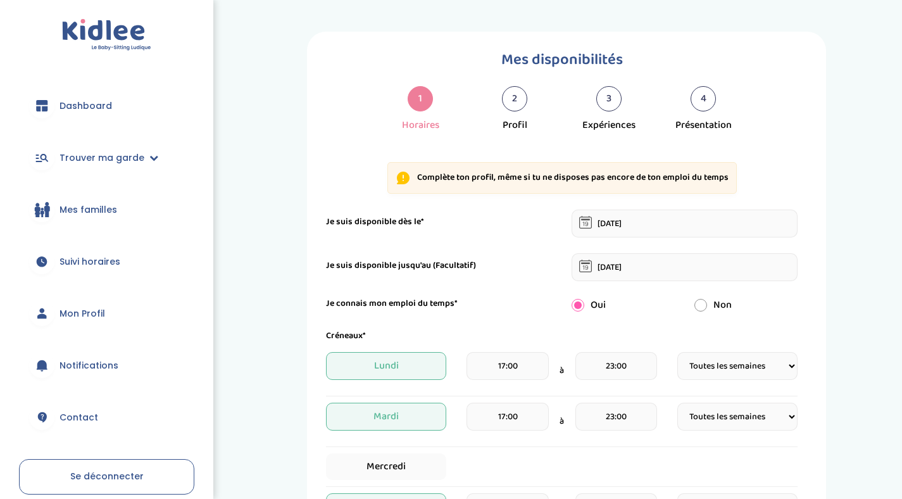
select select "1"
